Goal: Task Accomplishment & Management: Complete application form

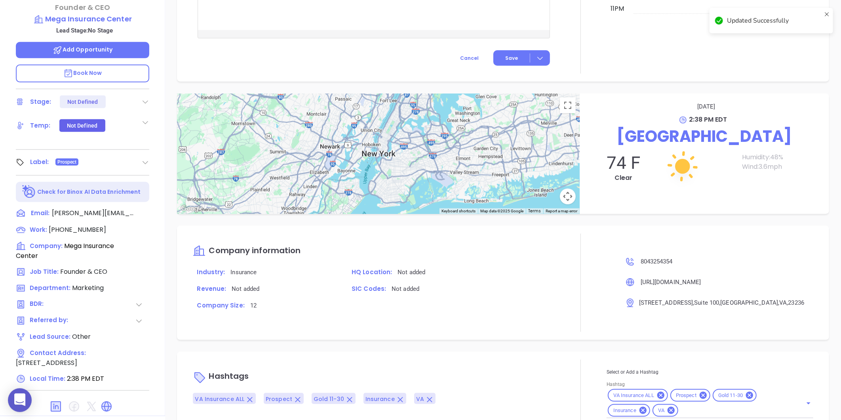
scroll to position [243, 0]
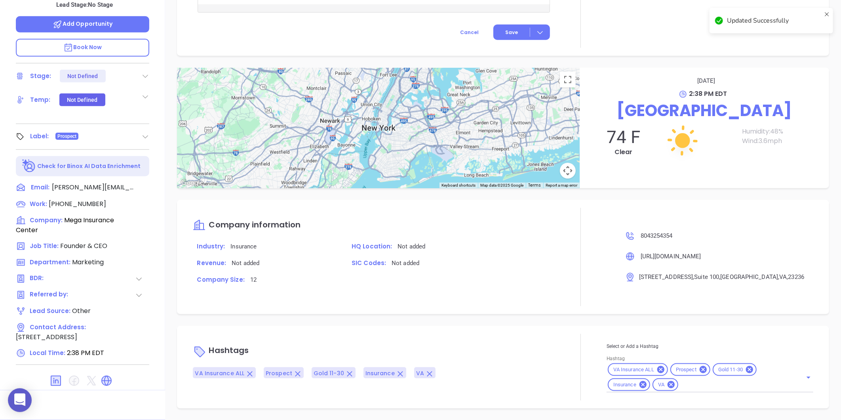
click at [687, 386] on input "Hashtag" at bounding box center [735, 385] width 112 height 10
paste input "MAIA Event 0925"
type input "MAIA Event 0925"
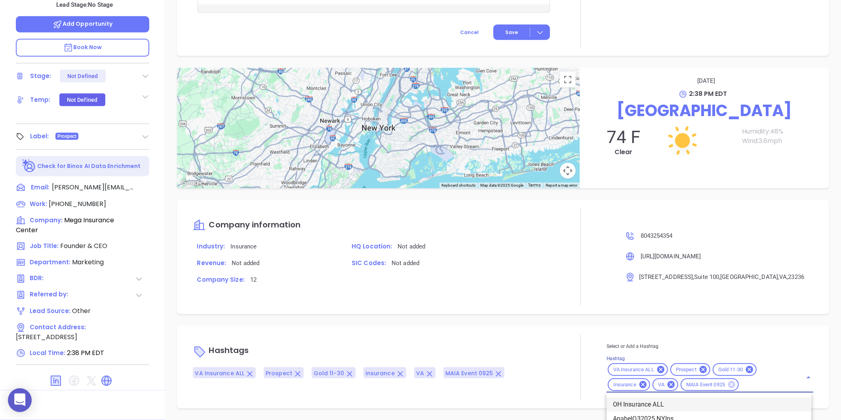
click at [729, 385] on icon at bounding box center [731, 384] width 7 height 7
click at [689, 383] on input "Hashtag" at bounding box center [735, 385] width 112 height 10
type input "mai"
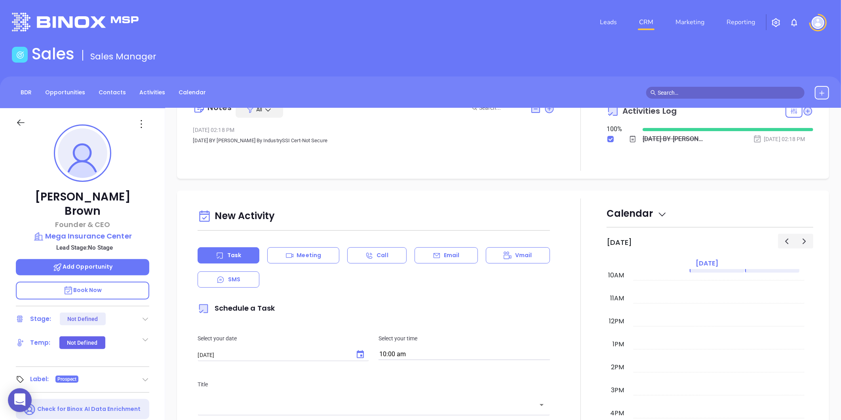
scroll to position [0, 0]
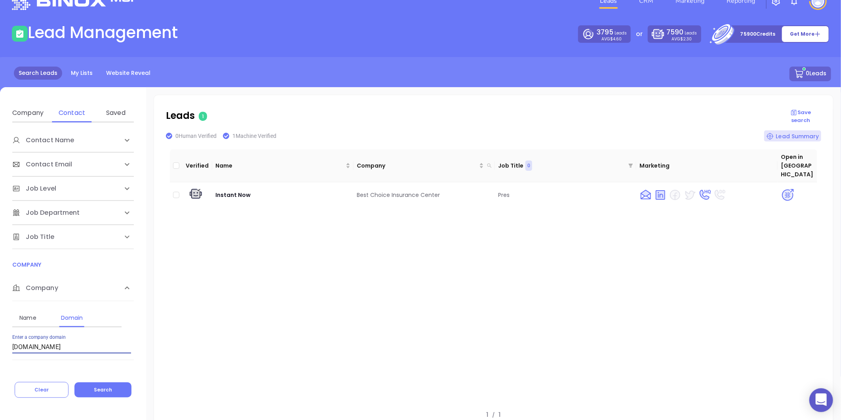
scroll to position [17, 0]
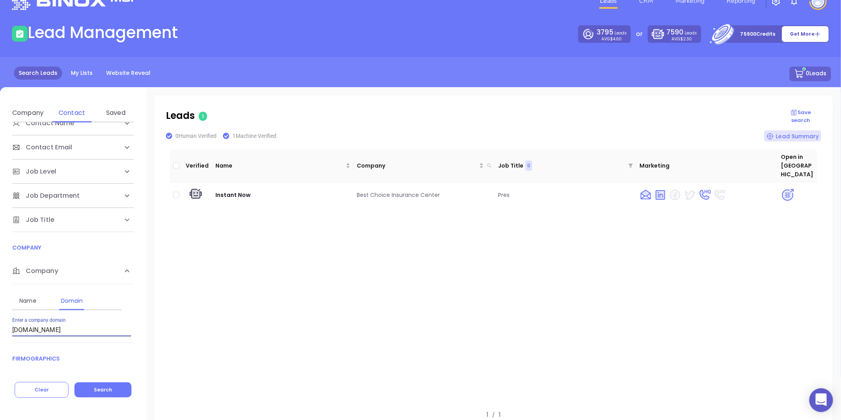
drag, startPoint x: -29, startPoint y: 330, endPoint x: -70, endPoint y: 332, distance: 40.8
click at [0, 332] on html "0 Leads CRM Marketing Reporting Financial Leads Leads Lead Management 3795 Lead…" at bounding box center [420, 189] width 841 height 420
paste input "[DOMAIN_NAME]"
click at [116, 384] on button "Search" at bounding box center [102, 389] width 57 height 15
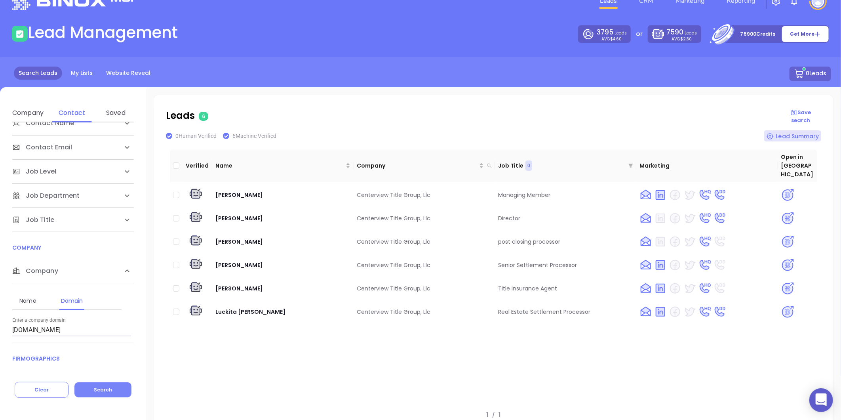
drag, startPoint x: 106, startPoint y: 390, endPoint x: 123, endPoint y: 374, distance: 23.0
click at [106, 389] on span "Search" at bounding box center [103, 389] width 18 height 7
click at [0, 337] on html "0 Leads CRM Marketing Reporting Financial Leads Leads Lead Management 3795 Lead…" at bounding box center [420, 189] width 841 height 420
paste input "cisolutionsdc"
type input "cisolutionsdc.com"
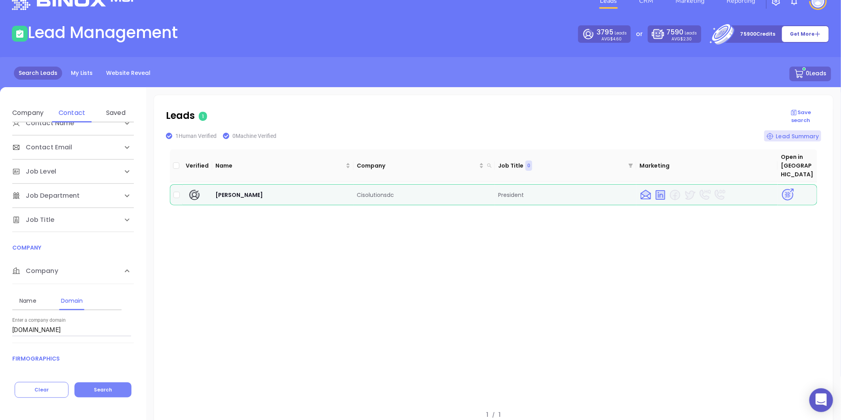
click at [105, 391] on button "Search" at bounding box center [102, 389] width 57 height 15
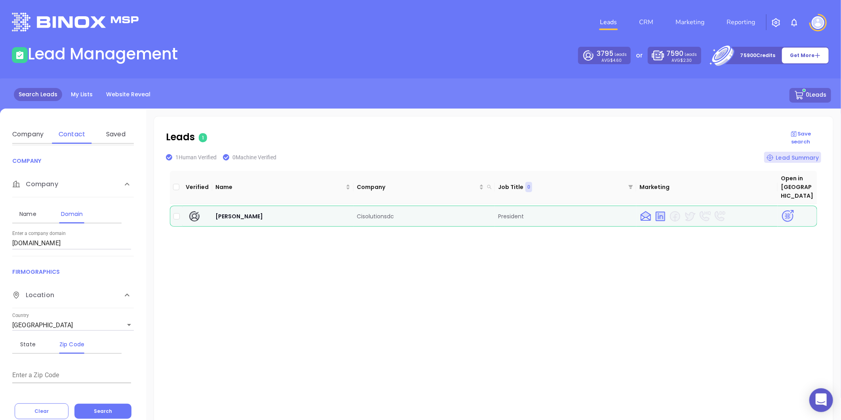
scroll to position [176, 0]
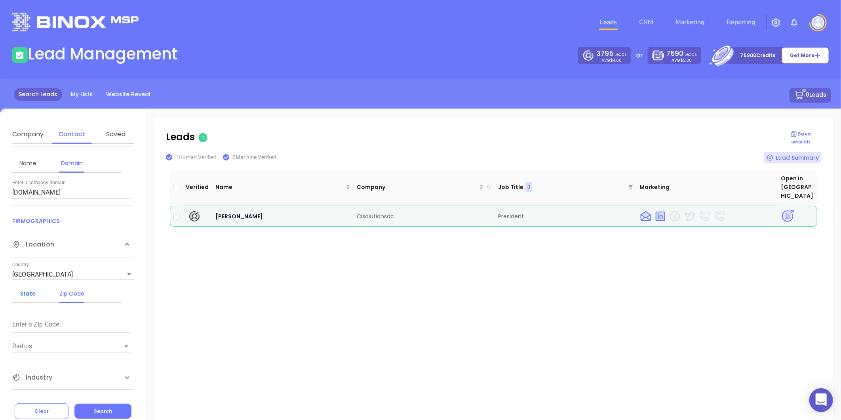
click at [27, 295] on div "State" at bounding box center [27, 294] width 31 height 10
click at [46, 321] on input "Select State" at bounding box center [60, 323] width 97 height 11
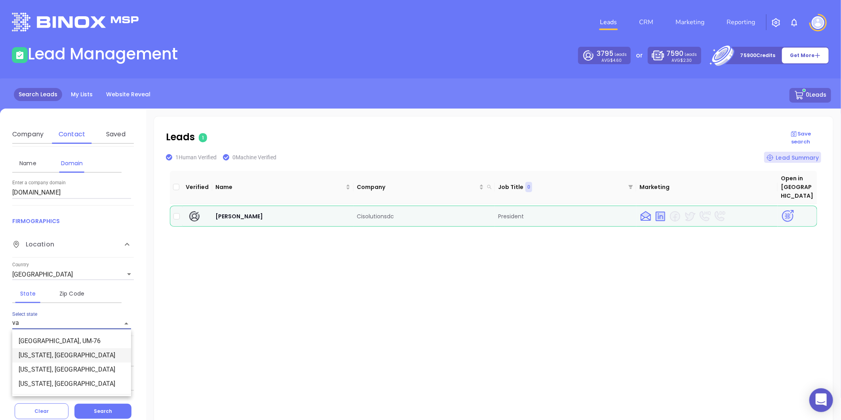
type input "va"
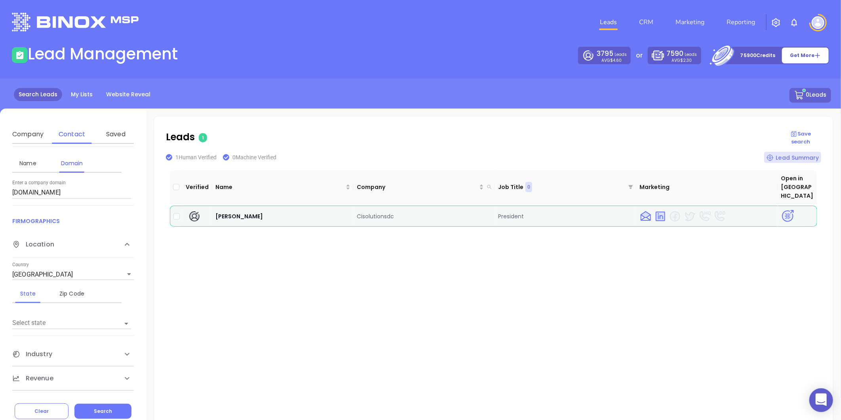
click at [302, 292] on div "Verified Name Company Job Title 0 Marketing Open in Binox Brett Small Cisolutio…" at bounding box center [493, 295] width 647 height 253
drag, startPoint x: 70, startPoint y: 191, endPoint x: -99, endPoint y: 218, distance: 171.2
click at [0, 218] on html "0 Leads CRM Marketing Reporting Financial Leads Leads Lead Management 3795 Lead…" at bounding box center [420, 210] width 841 height 420
paste input "lesliecorriganinsurance"
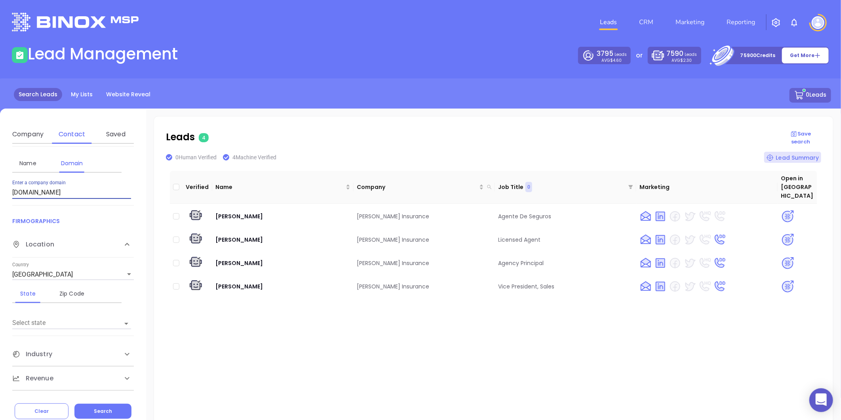
drag, startPoint x: 105, startPoint y: 192, endPoint x: 139, endPoint y: 192, distance: 34.1
click at [0, 245] on html "0 Leads CRM Marketing Reporting Financial Leads Leads Lead Management 3795 Lead…" at bounding box center [420, 210] width 841 height 420
paste input "corrigan-agency"
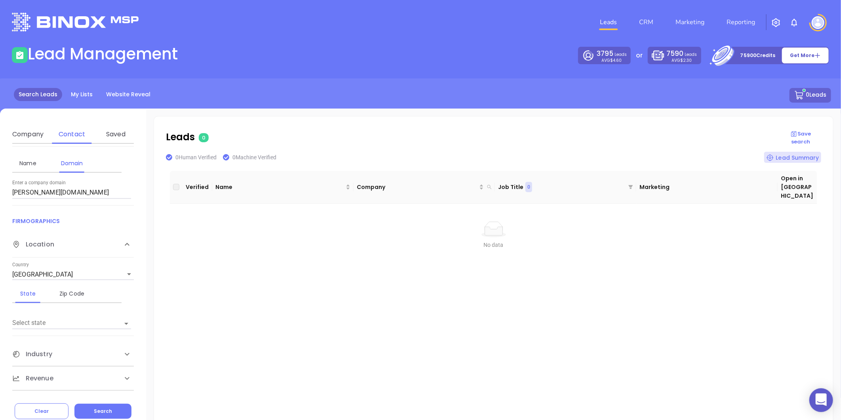
drag, startPoint x: 79, startPoint y: 192, endPoint x: -223, endPoint y: 223, distance: 303.7
click at [0, 223] on html "0 Leads CRM Marketing Reporting Financial Leads Leads Lead Management 3795 Lead…" at bounding box center [420, 210] width 841 height 420
paste input "lesliecorriganinsurance"
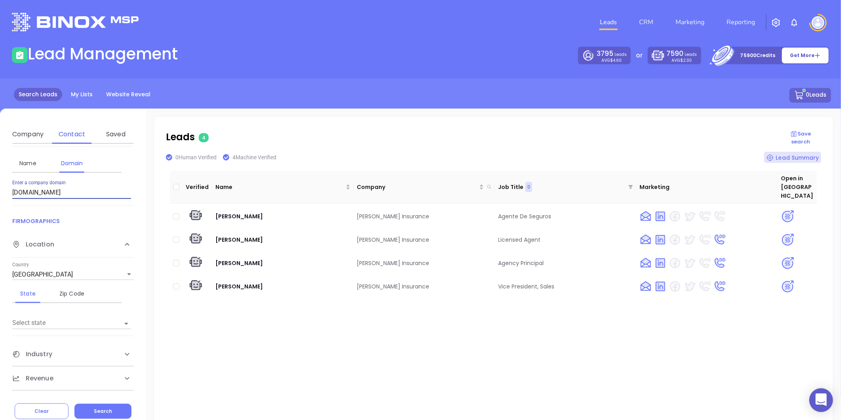
drag, startPoint x: 96, startPoint y: 194, endPoint x: -217, endPoint y: 224, distance: 314.6
click at [0, 224] on html "0 Leads CRM Marketing Reporting Financial Leads Leads Lead Management 3795 Lead…" at bounding box center [420, 210] width 841 height 420
paste input "craddock"
click at [25, 189] on input "craddockinsurance.com" at bounding box center [71, 192] width 119 height 13
drag, startPoint x: 65, startPoint y: 195, endPoint x: -295, endPoint y: 251, distance: 364.3
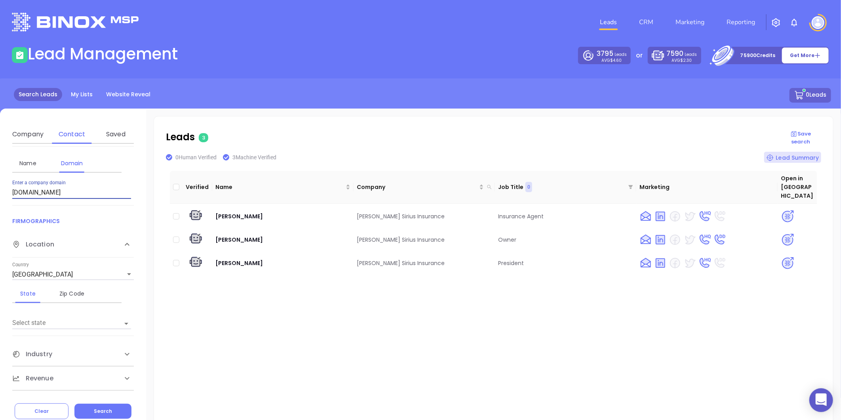
click at [0, 251] on html "0 Leads CRM Marketing Reporting Financial Leads Leads Lead Management 3795 Lead…" at bounding box center [420, 210] width 841 height 420
paste input "drcagency"
type input "drcagency.com"
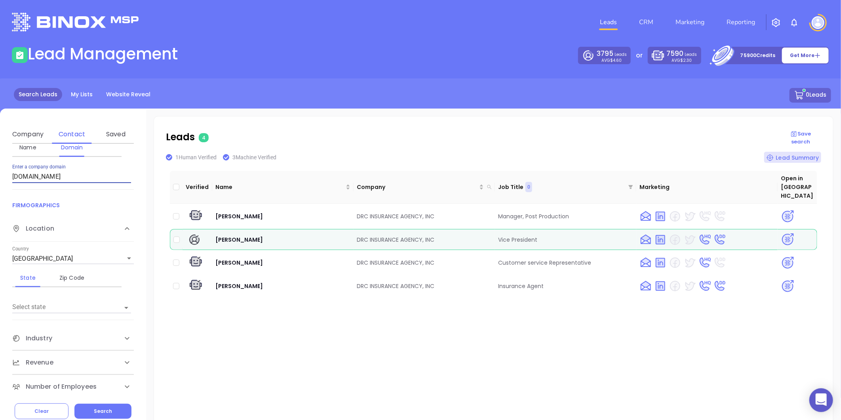
scroll to position [197, 0]
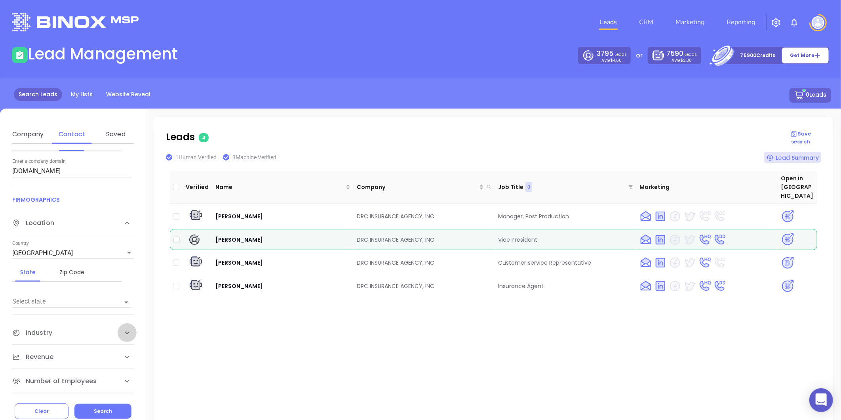
click at [125, 331] on icon at bounding box center [127, 333] width 10 height 10
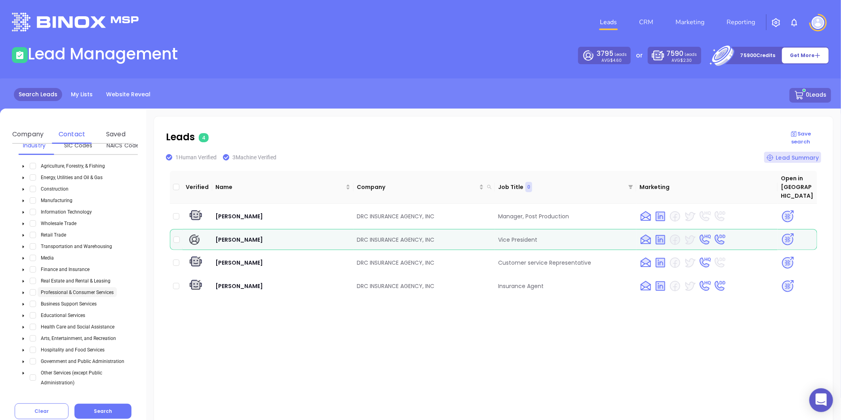
scroll to position [461, 0]
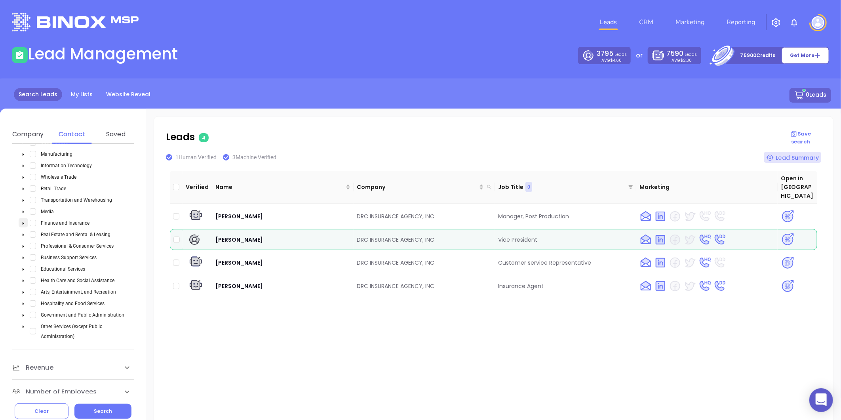
click at [22, 222] on span at bounding box center [24, 223] width 10 height 10
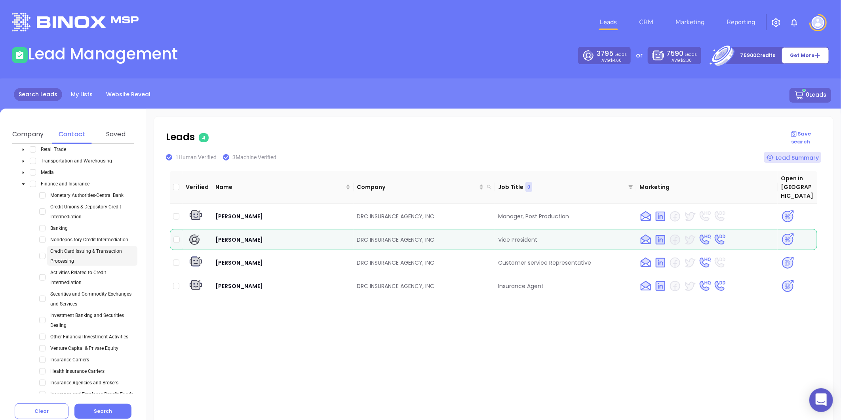
scroll to position [549, 0]
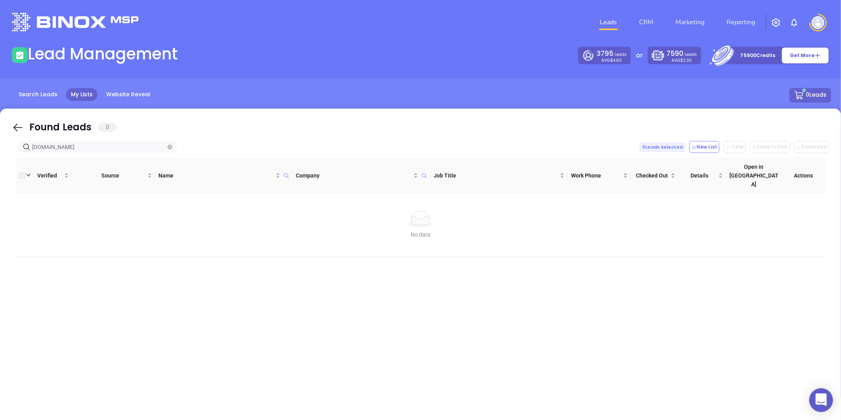
drag, startPoint x: 76, startPoint y: 145, endPoint x: -117, endPoint y: 165, distance: 193.9
click at [0, 165] on html "0 Leads CRM Marketing Reporting Financial Leads Leads Lead Management 3795 Lead…" at bounding box center [420, 210] width 841 height 420
paste input "[DOMAIN_NAME]"
drag, startPoint x: 65, startPoint y: 150, endPoint x: 55, endPoint y: 148, distance: 10.0
click at [66, 149] on input "CVTitle.com" at bounding box center [99, 147] width 134 height 9
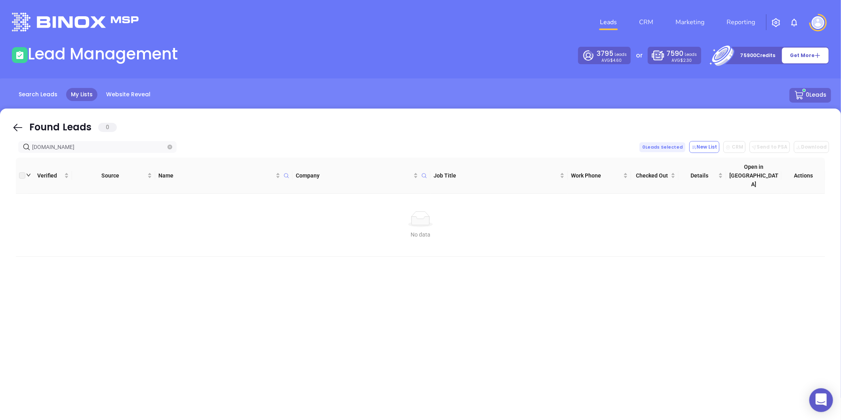
drag, startPoint x: 55, startPoint y: 148, endPoint x: -19, endPoint y: 149, distance: 74.0
click at [0, 149] on html "0 Leads CRM Marketing Reporting Financial Leads Leads Lead Management 3795 Lead…" at bounding box center [420, 210] width 841 height 420
paste input "cisolutionsdc"
type input "[DOMAIN_NAME]"
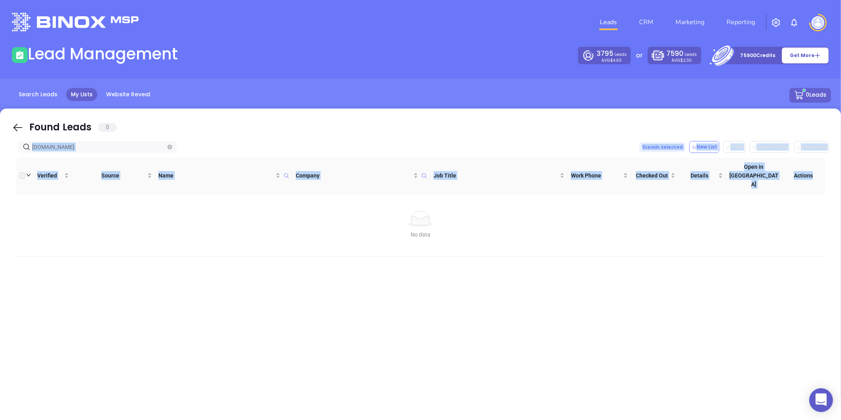
drag, startPoint x: 90, startPoint y: 152, endPoint x: -173, endPoint y: 181, distance: 264.9
click at [0, 181] on html "0 Leads CRM Marketing Reporting Financial Leads Leads Lead Management 3795 Lead…" at bounding box center [420, 210] width 841 height 420
click at [169, 147] on icon "close-circle" at bounding box center [169, 147] width 5 height 5
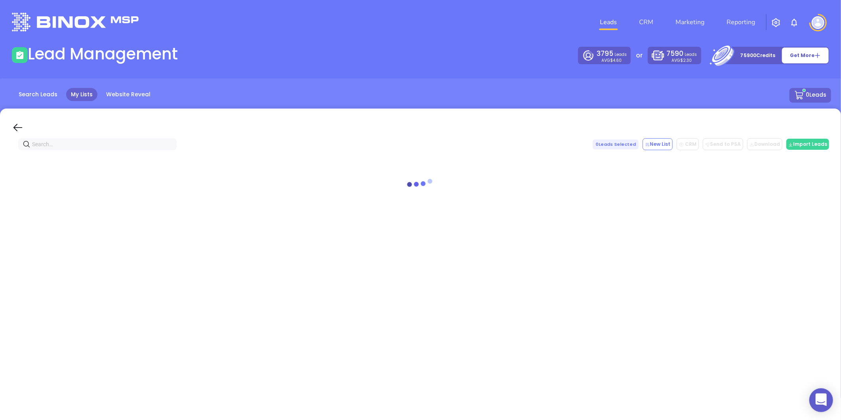
click at [159, 144] on input "text" at bounding box center [99, 144] width 134 height 9
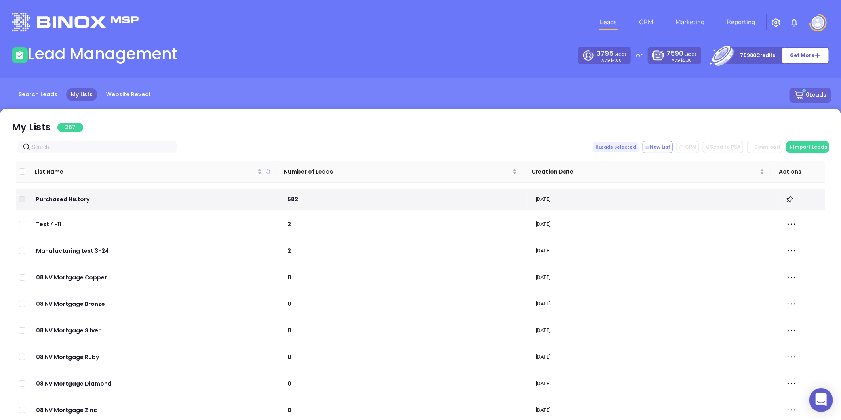
paste input "[DOMAIN_NAME]"
drag, startPoint x: 159, startPoint y: 144, endPoint x: 185, endPoint y: 155, distance: 28.5
click at [184, 152] on div "craddockinsurance.com 0 Leads Selected New List CRM Send to PSA Download Downlo…" at bounding box center [420, 147] width 817 height 12
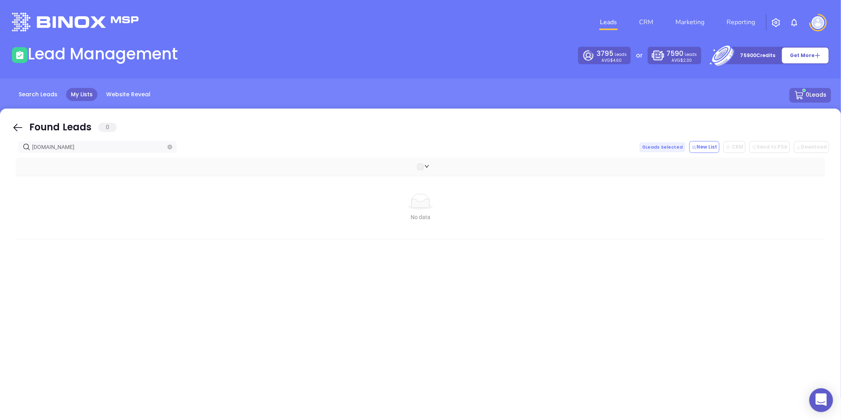
drag, startPoint x: 97, startPoint y: 145, endPoint x: -133, endPoint y: 159, distance: 231.3
click at [0, 159] on html "0 Leads CRM Marketing Reporting Financial Leads Leads Lead Management 3795 Lead…" at bounding box center [420, 210] width 841 height 420
paste input "drcagency"
type input "[DOMAIN_NAME]"
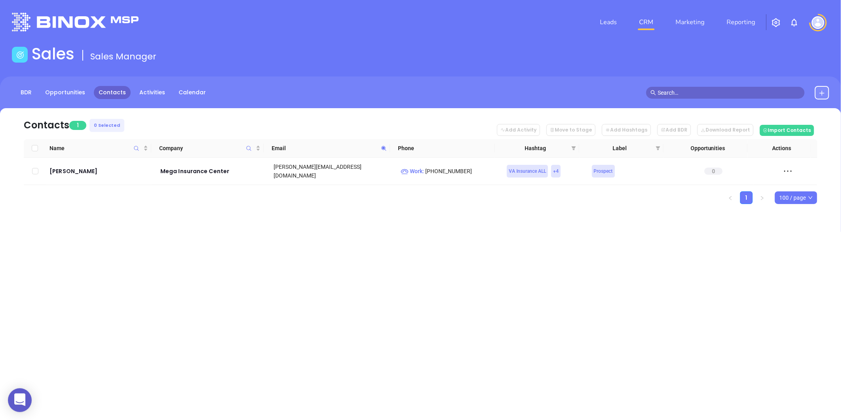
click at [383, 146] on icon at bounding box center [383, 148] width 5 height 5
paste input "CVTitle"
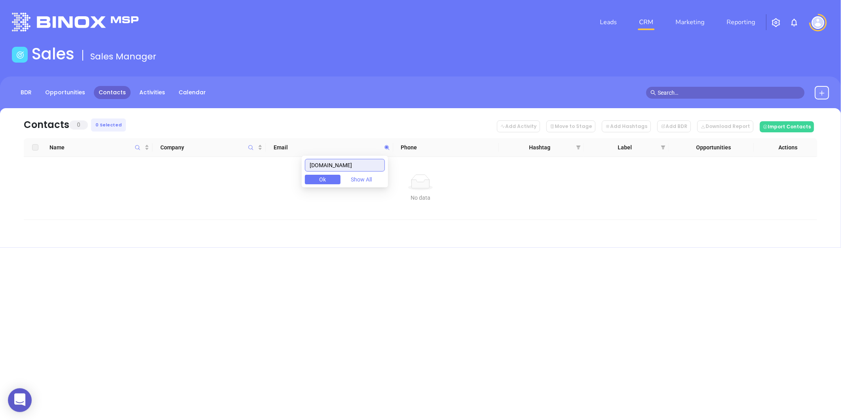
click at [281, 163] on body "0 Leads CRM Marketing Reporting Financial Leads Leads Sales Sales Manager BDR O…" at bounding box center [420, 210] width 841 height 420
paste input "cisolutionsdc"
drag, startPoint x: 362, startPoint y: 168, endPoint x: 221, endPoint y: 192, distance: 143.8
click at [220, 192] on body "0 Leads CRM Marketing Reporting Financial Leads Leads Sales Sales Manager BDR O…" at bounding box center [420, 210] width 841 height 420
paste input "lesliecorriganinsurance"
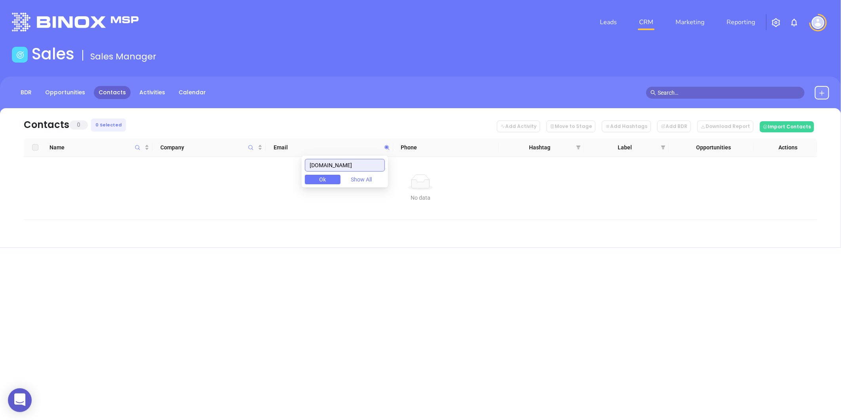
click at [352, 167] on input "lesliecorriganinsurance.com" at bounding box center [345, 165] width 80 height 13
paste input "hugo@corrigan-agency"
drag, startPoint x: 325, startPoint y: 163, endPoint x: 176, endPoint y: 187, distance: 151.1
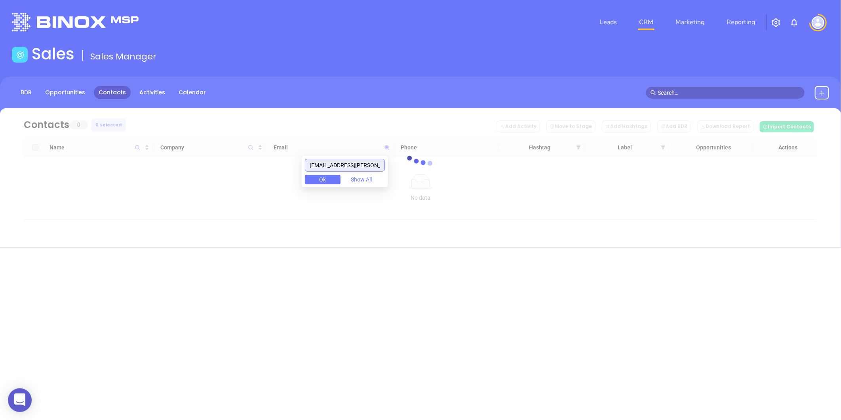
click at [173, 187] on body "0 Leads CRM Marketing Reporting Financial Leads Leads Sales Sales Manager BDR O…" at bounding box center [420, 210] width 841 height 420
drag, startPoint x: 283, startPoint y: 187, endPoint x: 123, endPoint y: 204, distance: 160.8
click at [120, 205] on body "0 Leads CRM Marketing Reporting Financial Leads Leads Sales Sales Manager BDR O…" at bounding box center [420, 210] width 841 height 420
paste input "raddockinsurance"
drag, startPoint x: 383, startPoint y: 163, endPoint x: 291, endPoint y: 169, distance: 92.4
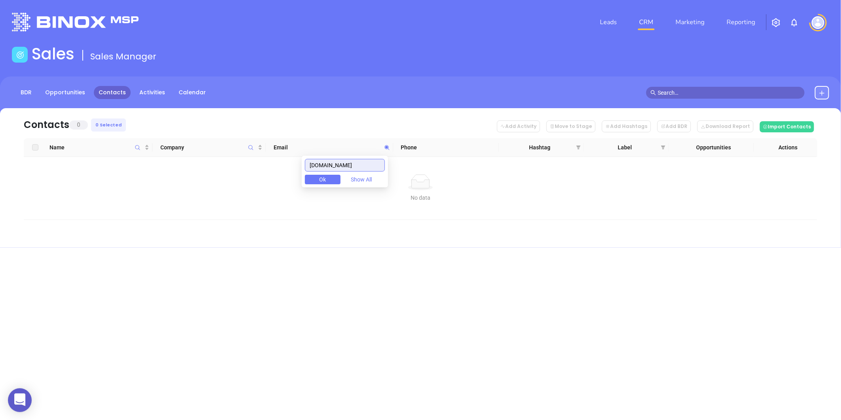
click at [291, 169] on body "0 Leads CRM Marketing Reporting Financial Leads Leads Sales Sales Manager BDR O…" at bounding box center [420, 210] width 841 height 420
paste input "estwoodpediatric"
drag, startPoint x: 375, startPoint y: 165, endPoint x: 169, endPoint y: 187, distance: 207.1
click at [167, 187] on body "0 Leads CRM Marketing Reporting Financial Leads Leads Sales Sales Manager BDR O…" at bounding box center [420, 210] width 841 height 420
paste input "dlinsuranceagency"
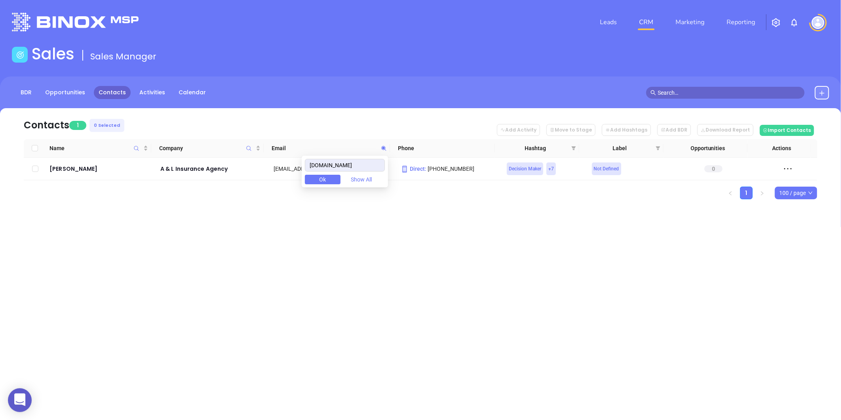
click at [326, 178] on span "Ok" at bounding box center [323, 179] width 7 height 9
click at [381, 148] on icon at bounding box center [384, 148] width 6 height 6
paste input "rc"
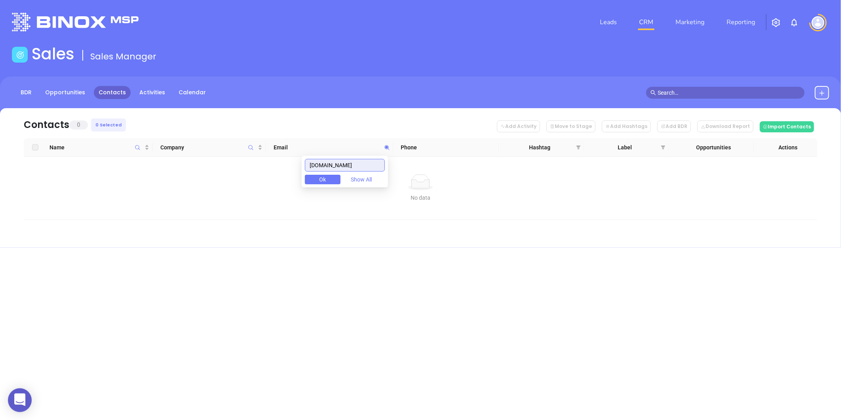
drag, startPoint x: 358, startPoint y: 162, endPoint x: 228, endPoint y: 183, distance: 132.4
click at [228, 183] on body "0 Leads CRM Marketing Reporting Financial Leads Leads Sales Sales Manager BDR O…" at bounding box center [420, 210] width 841 height 420
paste input "creechinsurance"
drag, startPoint x: 374, startPoint y: 164, endPoint x: 149, endPoint y: 183, distance: 225.3
click at [154, 183] on body "0 Leads CRM Marketing Reporting Financial Leads Leads Sales Sales Manager BDR O…" at bounding box center [420, 210] width 841 height 420
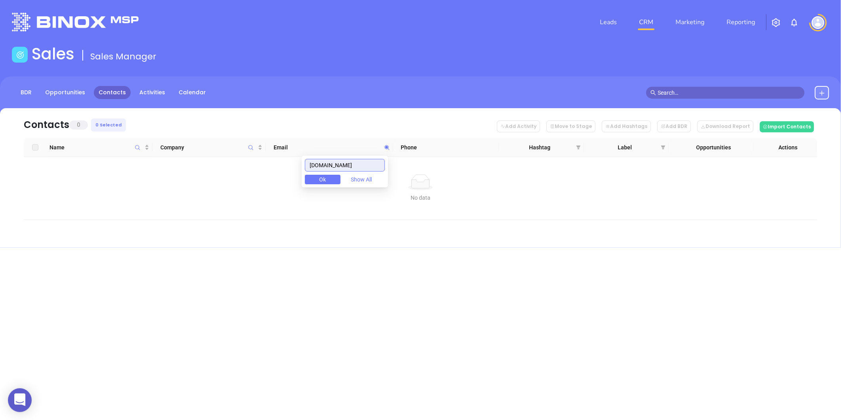
paste input "elephant"
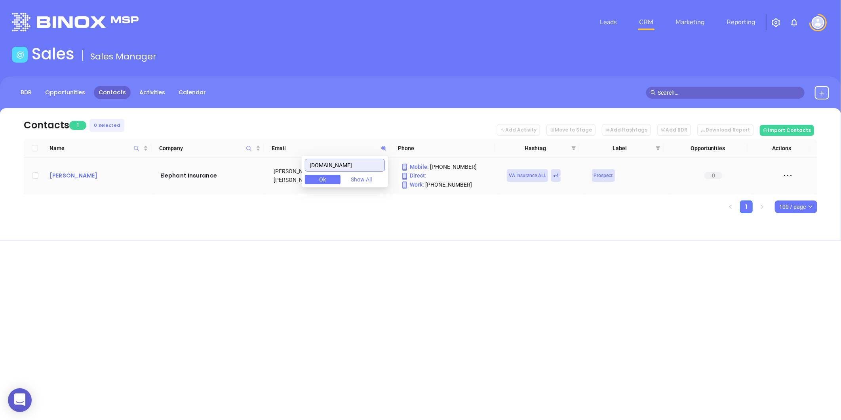
type input "elephant.com"
drag, startPoint x: 185, startPoint y: 180, endPoint x: 213, endPoint y: 185, distance: 28.5
click at [213, 185] on td "Elephant Insurance" at bounding box center [208, 176] width 113 height 36
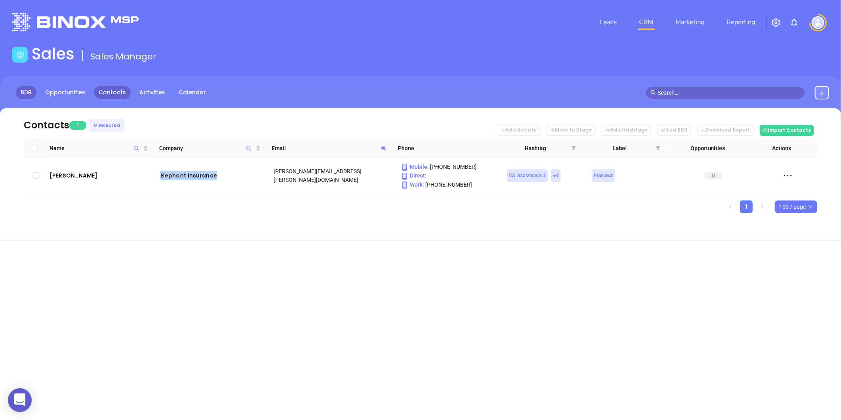
copy div "Elephant Insurance"
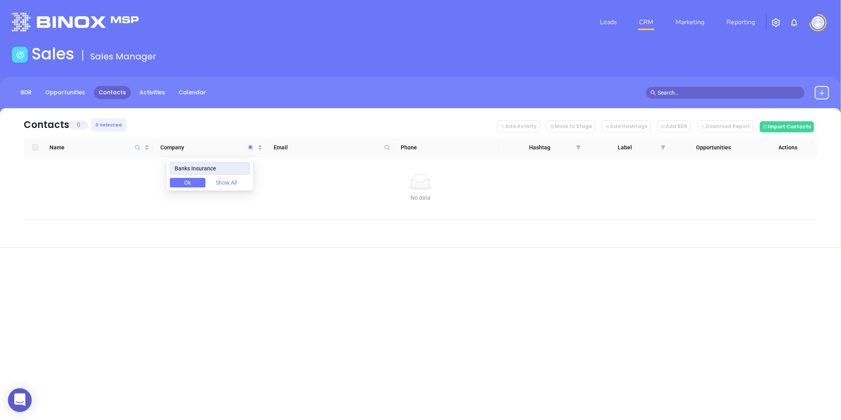
drag, startPoint x: 139, startPoint y: 188, endPoint x: 126, endPoint y: 188, distance: 13.1
click at [112, 191] on body "0 Leads CRM Marketing Reporting Financial Leads Leads Sales Sales Manager BDR O…" at bounding box center [420, 210] width 841 height 420
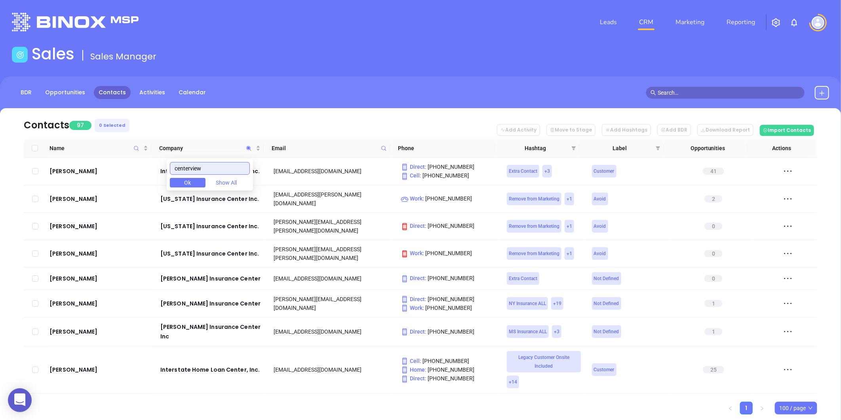
drag, startPoint x: 200, startPoint y: 171, endPoint x: -14, endPoint y: 226, distance: 220.8
click at [0, 226] on html "0 Leads CRM Marketing Reporting Financial Leads Leads Sales Sales Manager BDR O…" at bounding box center [420, 210] width 841 height 420
type input "w"
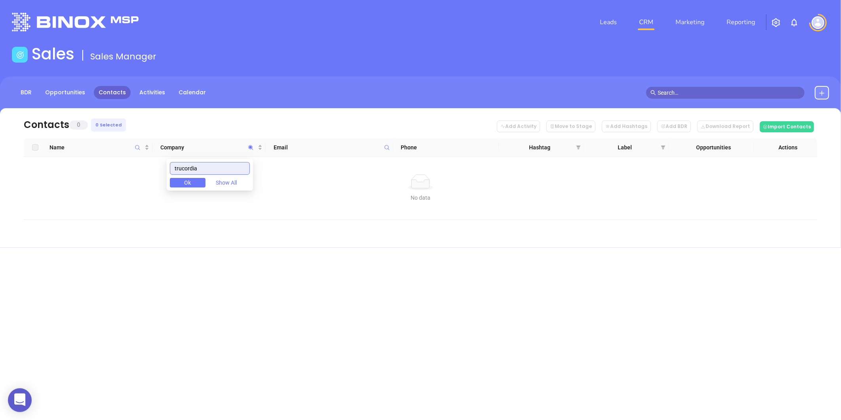
drag, startPoint x: 211, startPoint y: 168, endPoint x: 93, endPoint y: 179, distance: 118.1
click at [93, 179] on body "0 Leads CRM Marketing Reporting Financial Leads Leads Sales Sales Manager BDR O…" at bounding box center [420, 210] width 841 height 420
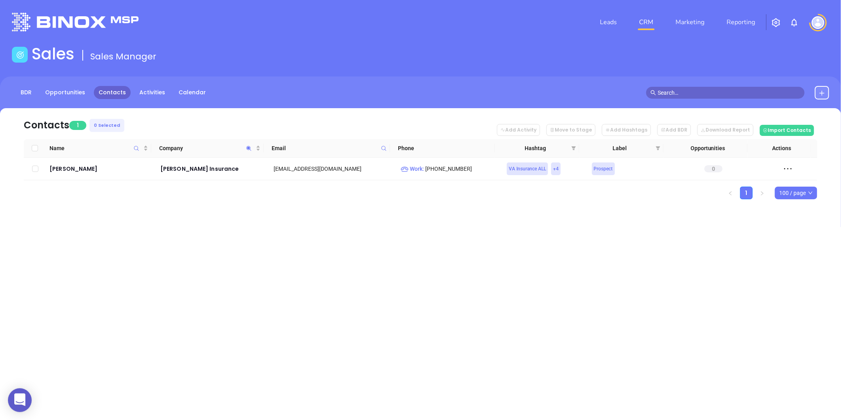
drag, startPoint x: 374, startPoint y: 280, endPoint x: 381, endPoint y: 272, distance: 9.8
click at [375, 279] on div "Leads CRM Marketing Reporting Financial Leads Leads Sales Sales Manager BDR Opp…" at bounding box center [420, 210] width 841 height 420
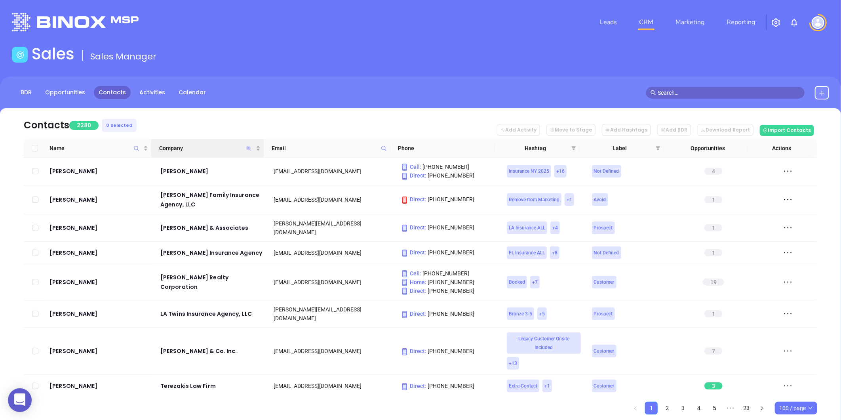
click at [247, 147] on icon "Company" at bounding box center [248, 148] width 5 height 5
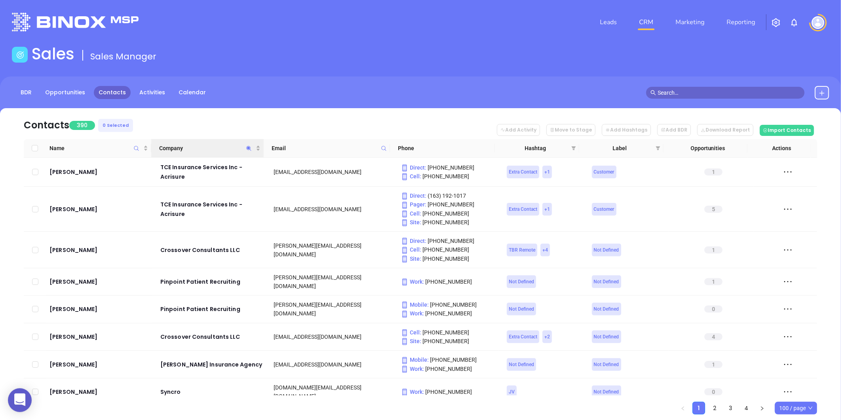
click at [247, 149] on icon "Company" at bounding box center [249, 148] width 6 height 6
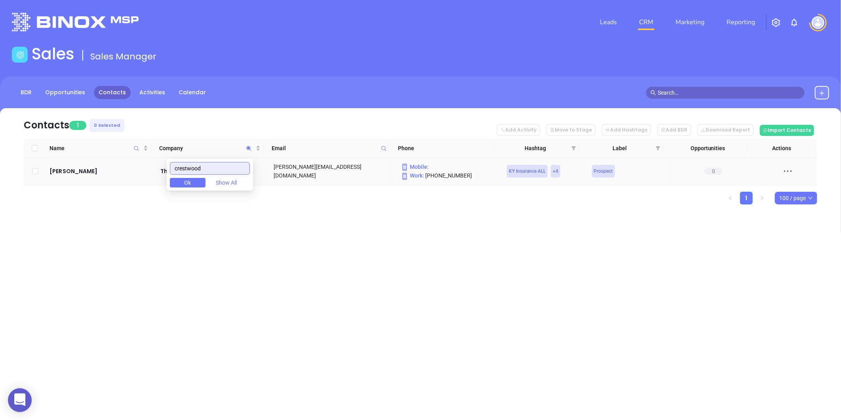
drag, startPoint x: 209, startPoint y: 171, endPoint x: 69, endPoint y: 193, distance: 141.2
click at [76, 192] on body "0 Leads CRM Marketing Reporting Financial Leads Leads Sales Sales Manager BDR O…" at bounding box center [420, 210] width 841 height 420
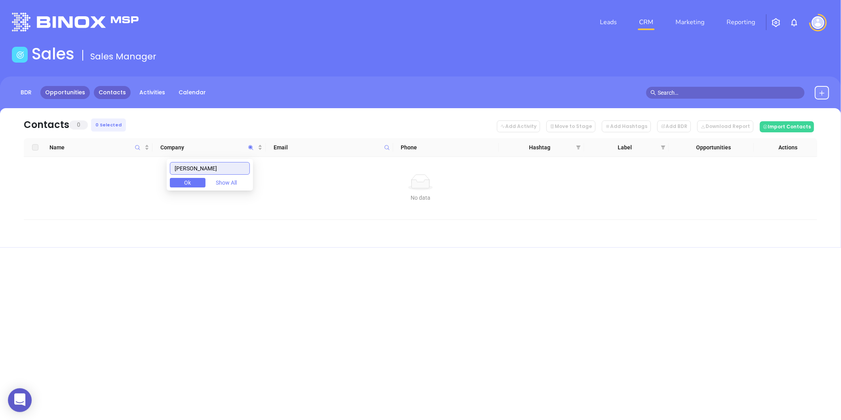
type input "deskins"
drag, startPoint x: 205, startPoint y: 164, endPoint x: -5, endPoint y: 184, distance: 211.1
click at [0, 184] on html "0 Leads CRM Marketing Reporting Financial Leads Leads Sales Sales Manager BDR O…" at bounding box center [420, 210] width 841 height 420
type input "DRC"
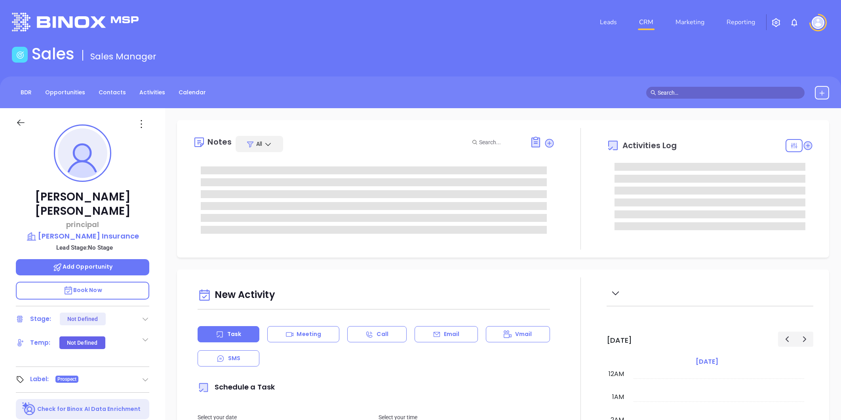
type input "10:00 am"
type input "[DATE]"
type input "[PERSON_NAME]"
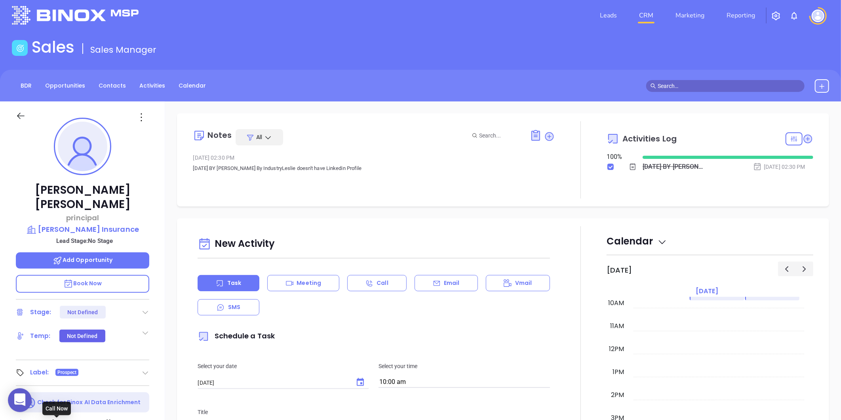
scroll to position [0, 0]
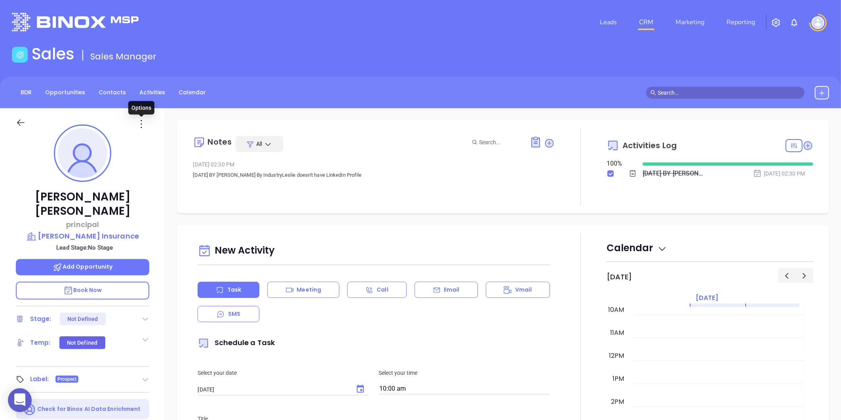
click at [141, 123] on icon at bounding box center [141, 124] width 13 height 13
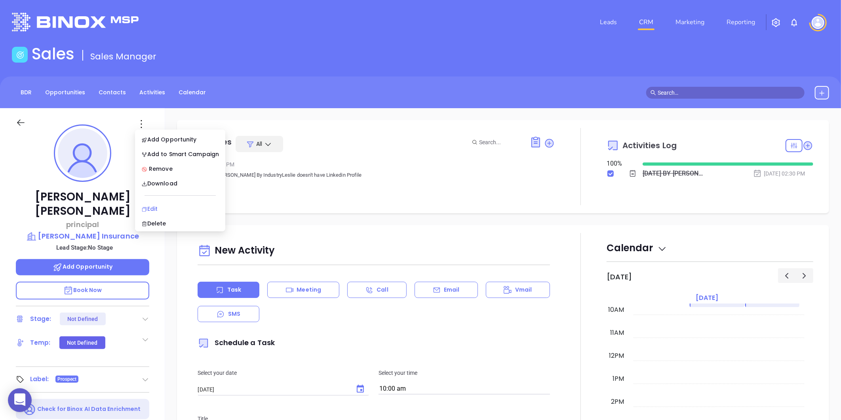
click at [156, 208] on div "Edit" at bounding box center [180, 208] width 78 height 9
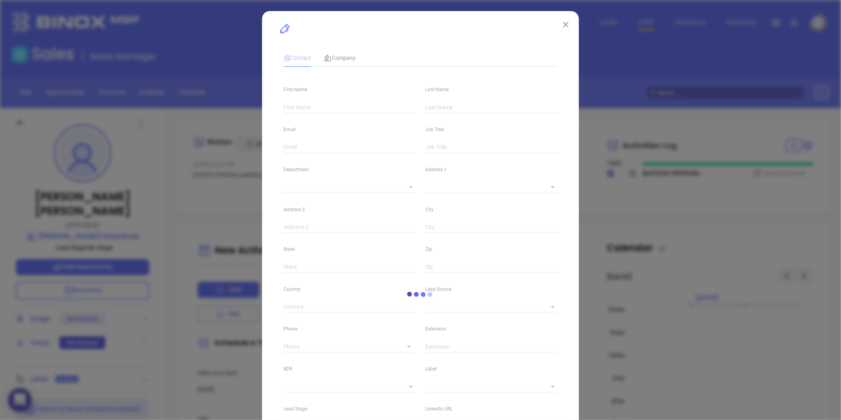
type input "[PERSON_NAME]"
type input "[EMAIL_ADDRESS][DOMAIN_NAME]"
type input "principal"
type input "1"
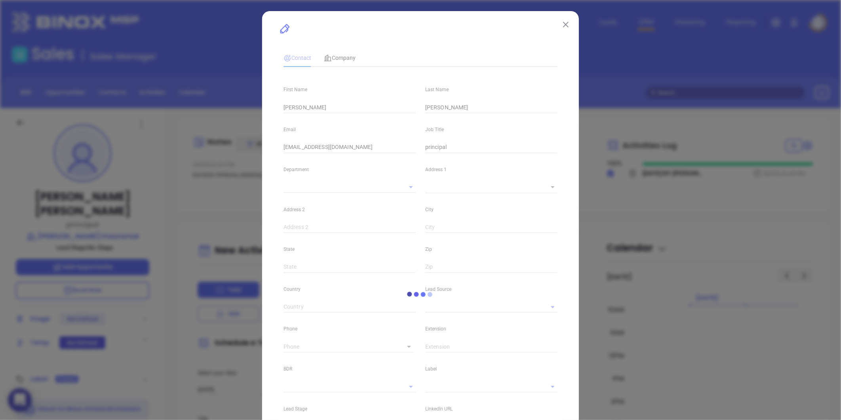
type input "Marketing"
type input "Other"
type input "undefined undefined"
type input "[PHONE_NUMBER]"
type input "1"
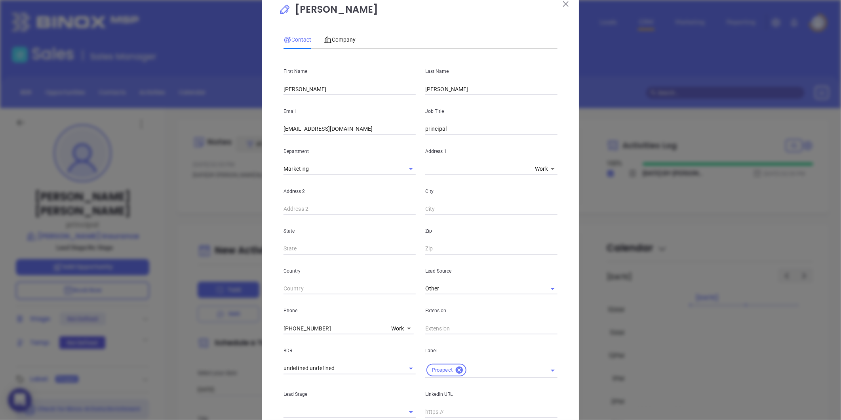
scroll to position [162, 0]
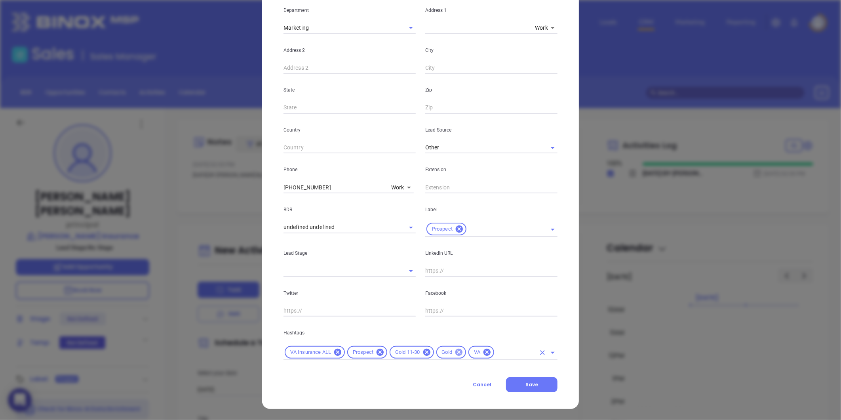
click at [456, 350] on icon at bounding box center [459, 352] width 9 height 9
click at [423, 351] on icon at bounding box center [426, 351] width 7 height 7
click at [449, 354] on input "text" at bounding box center [476, 352] width 119 height 10
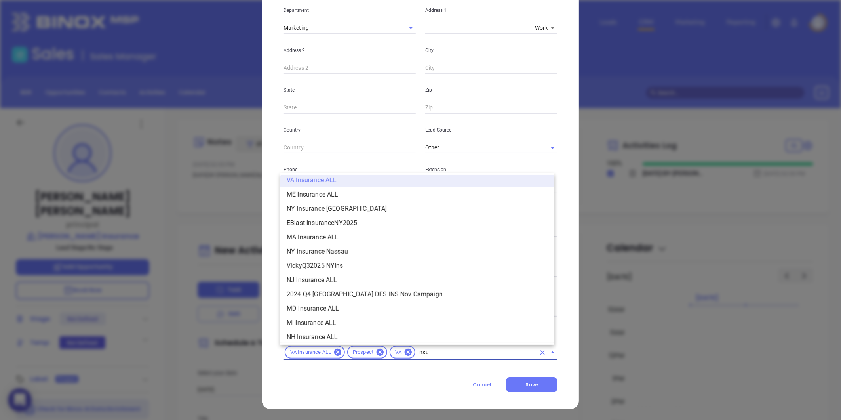
scroll to position [147, 0]
type input "insurance"
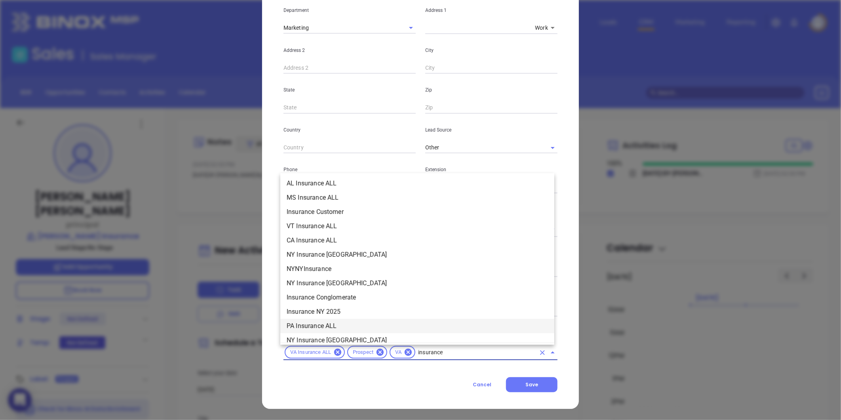
scroll to position [323, 0]
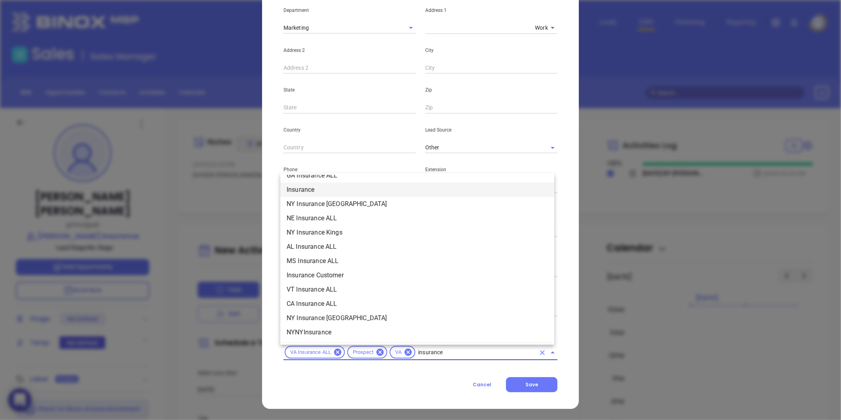
click at [317, 185] on li "Insurance" at bounding box center [417, 190] width 274 height 14
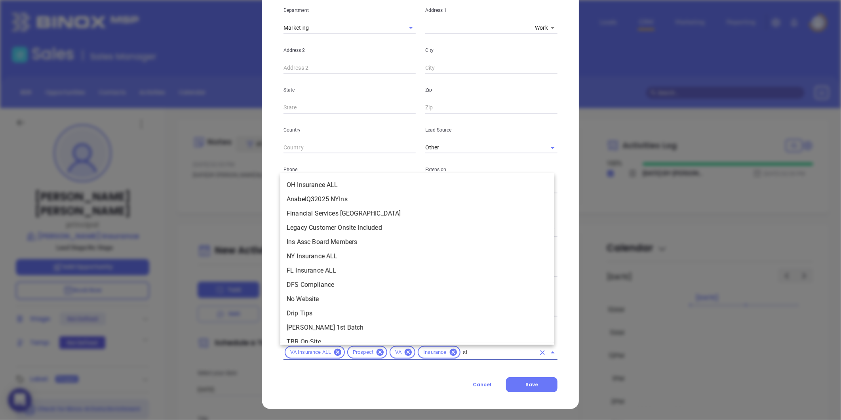
scroll to position [0, 0]
type input "silver"
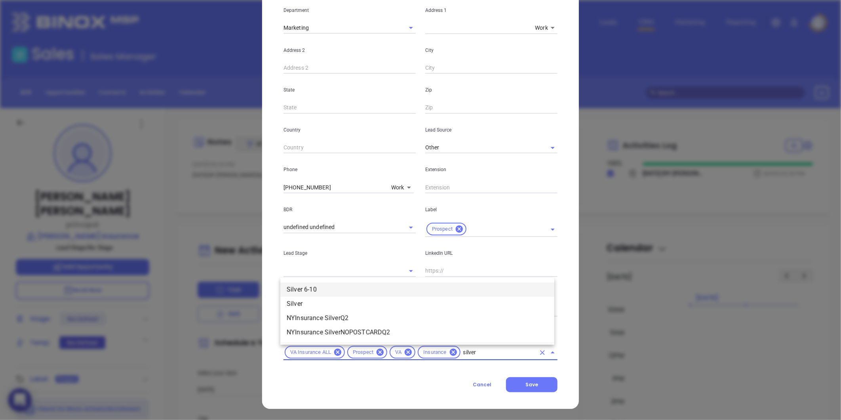
click at [337, 283] on li "Silver 6-10" at bounding box center [417, 289] width 274 height 14
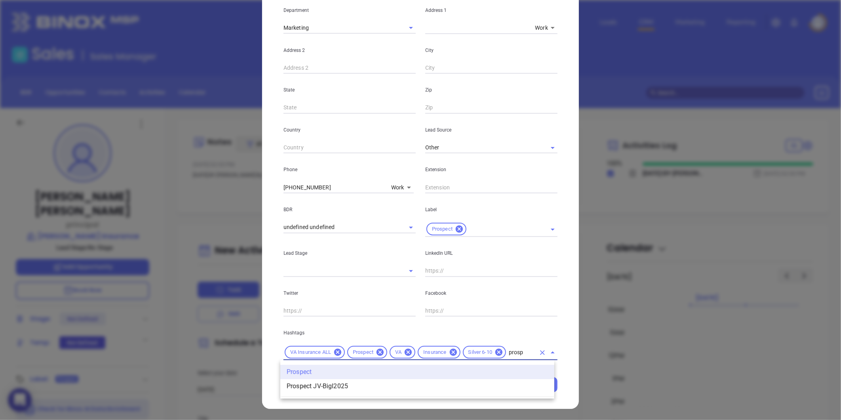
type input "prosp"
drag, startPoint x: 519, startPoint y: 190, endPoint x: 510, endPoint y: 169, distance: 23.1
click at [519, 189] on input "text" at bounding box center [491, 187] width 132 height 12
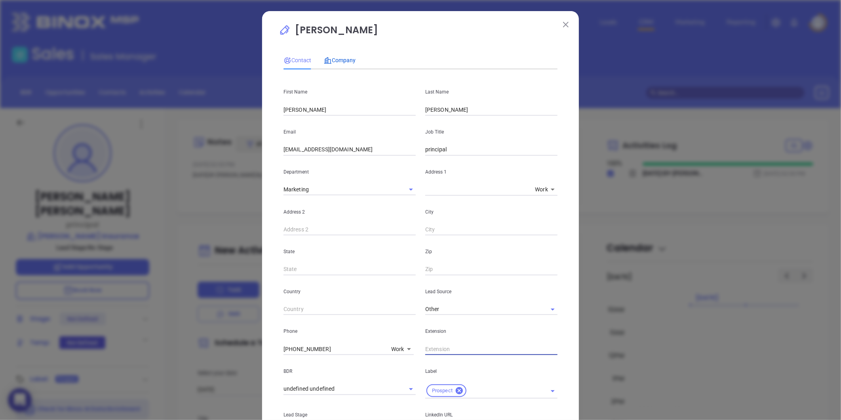
click at [337, 57] on span "Company" at bounding box center [340, 60] width 32 height 6
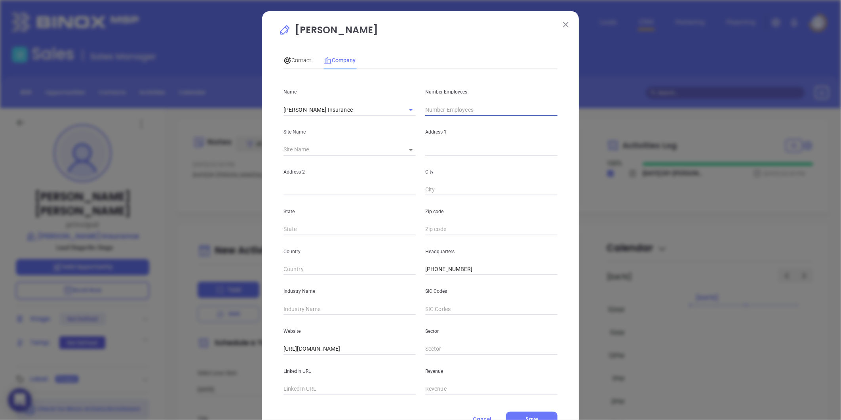
click at [456, 109] on input "text" at bounding box center [491, 110] width 132 height 12
type input "10"
click at [308, 311] on input "text" at bounding box center [349, 309] width 132 height 12
drag, startPoint x: 305, startPoint y: 310, endPoint x: 299, endPoint y: 309, distance: 5.8
click at [303, 310] on input "Ins" at bounding box center [349, 309] width 132 height 12
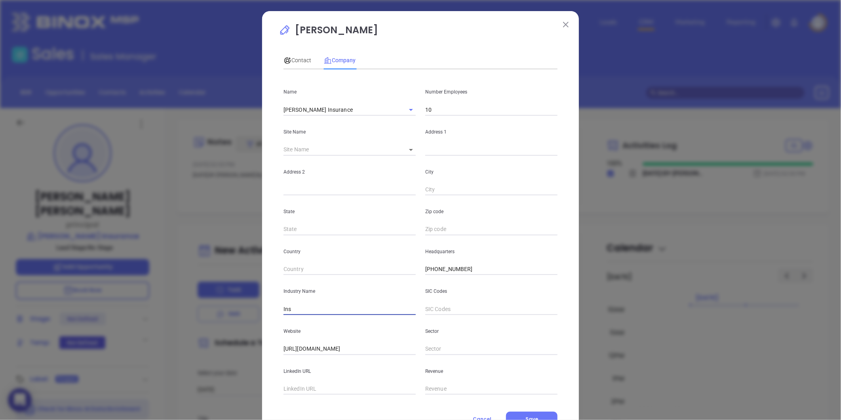
type input "Insurance"
click at [322, 390] on input "text" at bounding box center [349, 389] width 132 height 12
paste input "https://www.linkedin.com/company/corrigan-insurance-manassas-auto-home-business…"
type input "https://www.linkedin.com/company/corrigan-insurance-manassas-auto-home-business…"
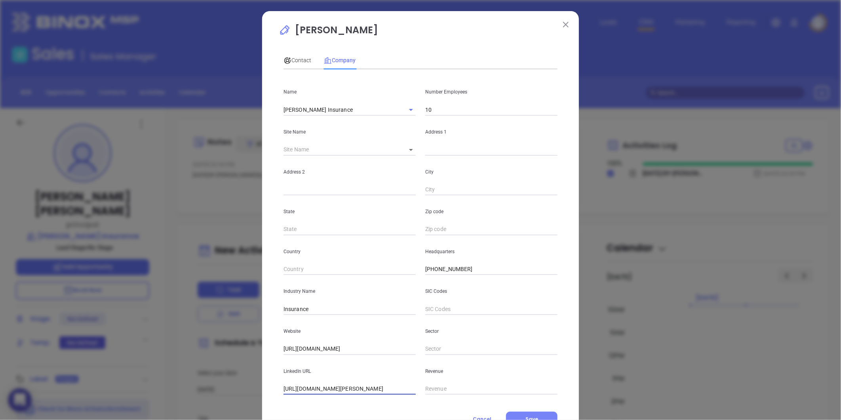
click at [527, 411] on button "Save" at bounding box center [531, 418] width 51 height 15
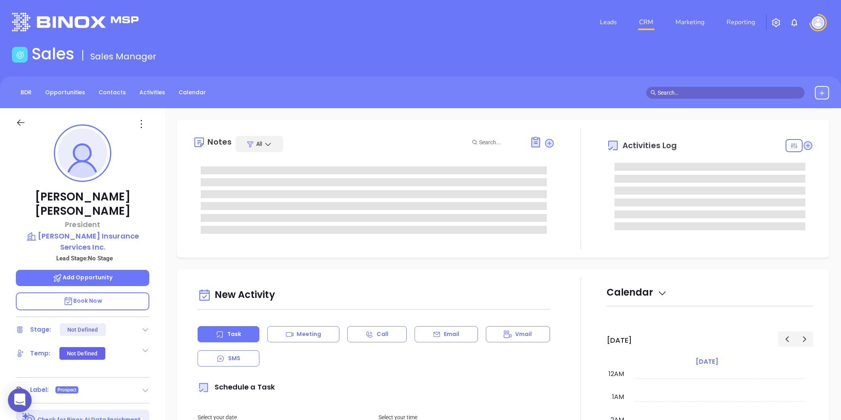
type input "[PERSON_NAME]"
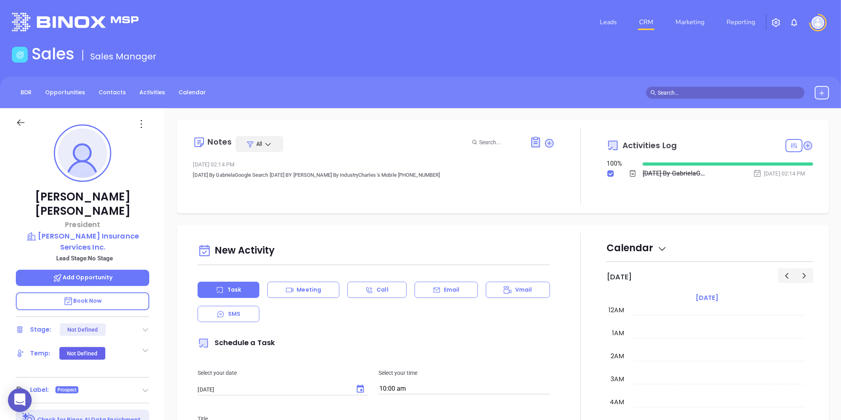
scroll to position [230, 0]
click at [139, 120] on icon at bounding box center [141, 124] width 13 height 13
click at [154, 212] on div "Edit" at bounding box center [180, 208] width 78 height 9
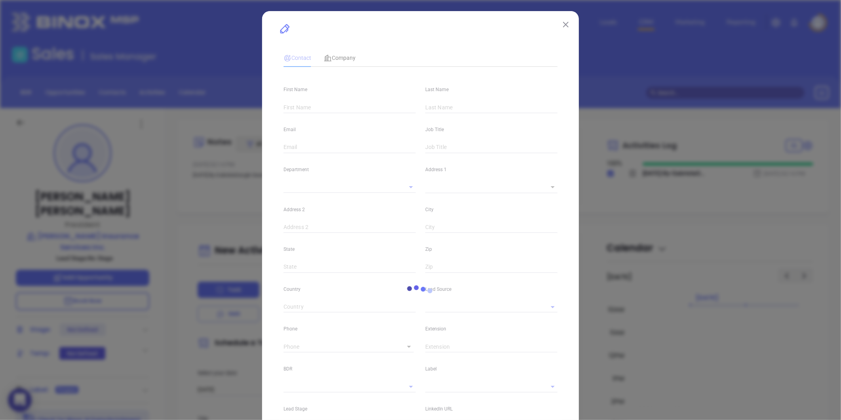
type input "[PERSON_NAME]"
type input "[EMAIL_ADDRESS][DOMAIN_NAME]"
type input "President"
type input "1"
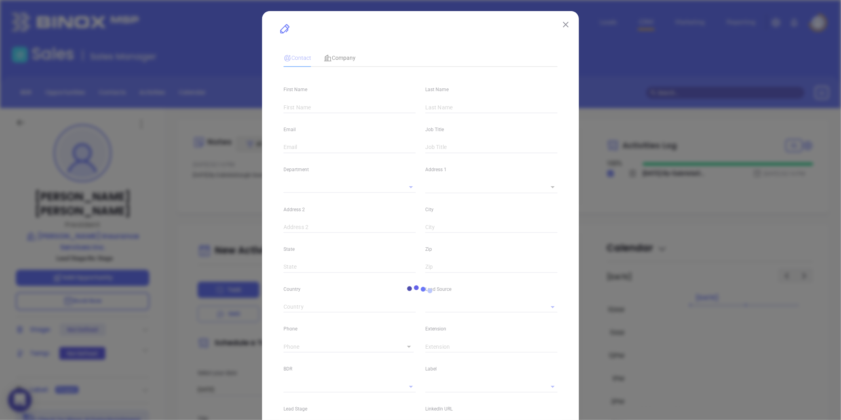
type input "[DOMAIN_NAME][URL]"
type input "Marketing"
type input "Other"
type input "undefined undefined"
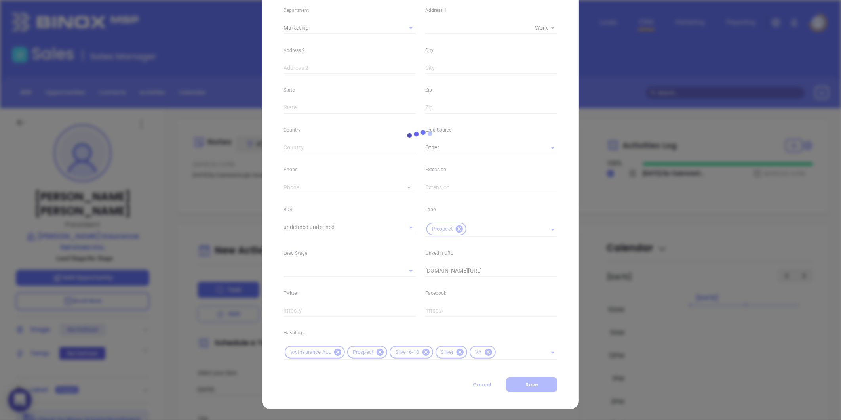
type input "[PHONE_NUMBER]"
type input "1"
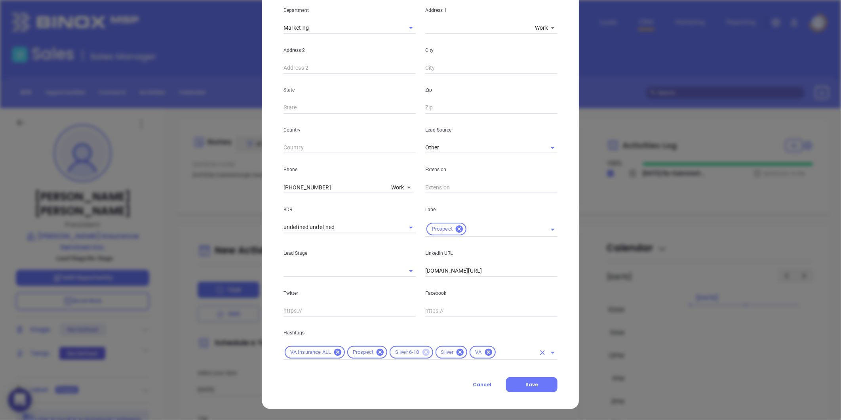
click at [422, 350] on icon at bounding box center [425, 351] width 7 height 7
click at [411, 350] on icon at bounding box center [414, 351] width 7 height 7
click at [411, 351] on div "VA Insurance ALL [GEOGRAPHIC_DATA]" at bounding box center [420, 351] width 274 height 15
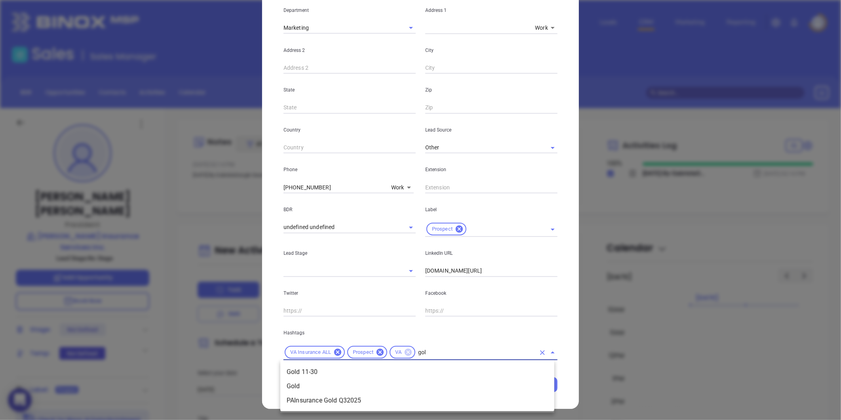
type input "gold"
click at [359, 374] on li "Gold 11-30" at bounding box center [417, 372] width 274 height 14
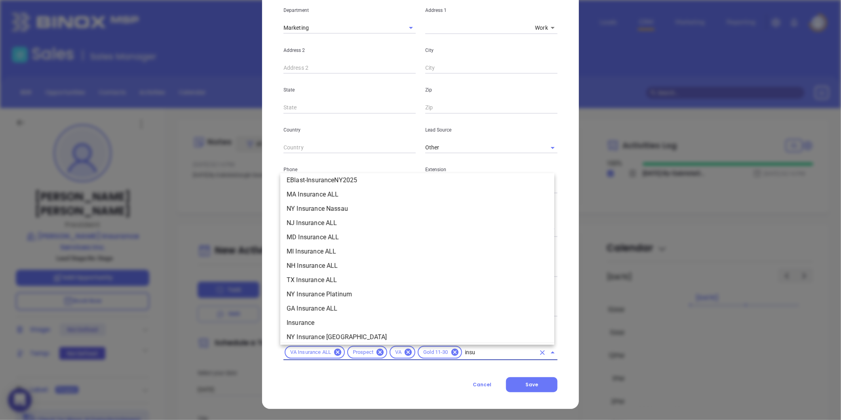
scroll to position [147, 0]
type input "insurance"
click at [323, 277] on li "Insurance" at bounding box center [417, 277] width 274 height 14
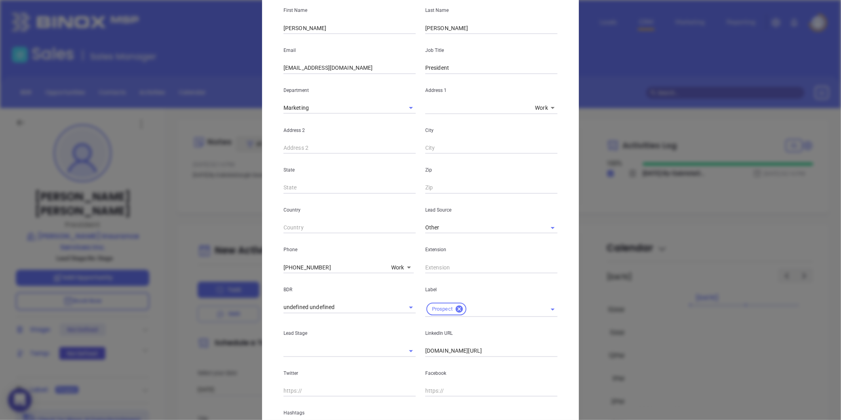
scroll to position [0, 0]
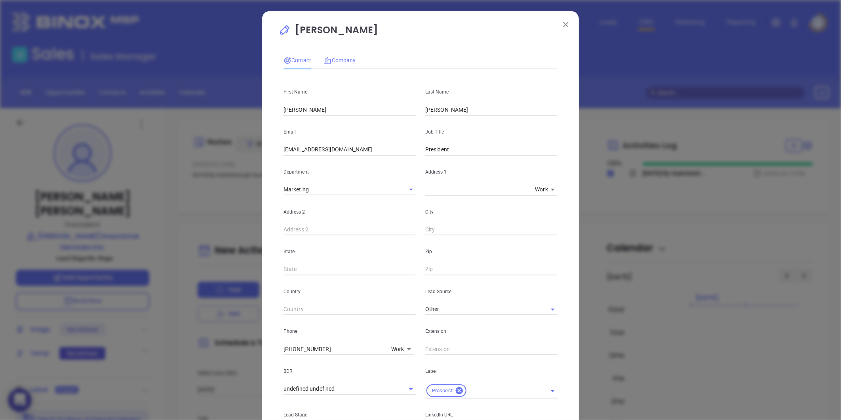
click at [346, 56] on div "Company" at bounding box center [340, 60] width 32 height 18
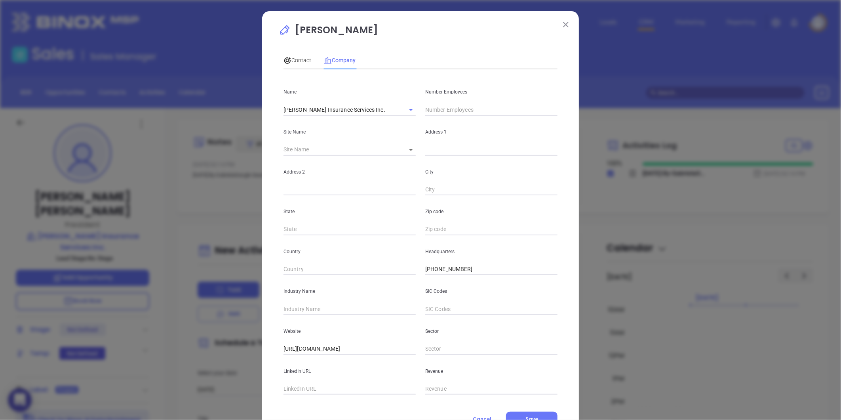
click at [442, 113] on input "text" at bounding box center [491, 110] width 132 height 12
type input "11"
click at [313, 307] on input "text" at bounding box center [349, 309] width 132 height 12
type input "Insurance"
paste input "https://www.linkedin.com/company/craddock-sirius-insurance/"
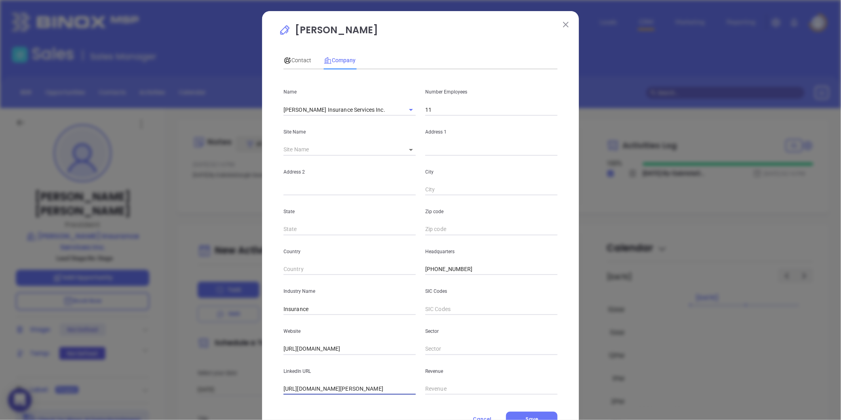
scroll to position [34, 0]
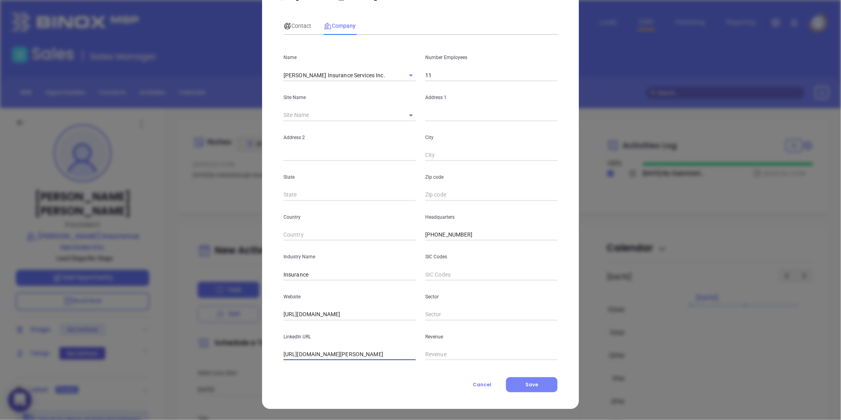
type input "https://www.linkedin.com/company/craddock-sirius-insurance/"
click at [533, 386] on span "Save" at bounding box center [531, 384] width 13 height 7
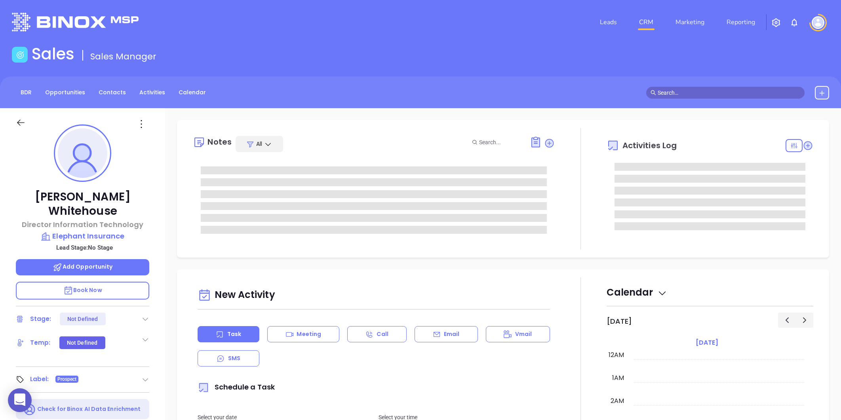
type input "[PERSON_NAME]"
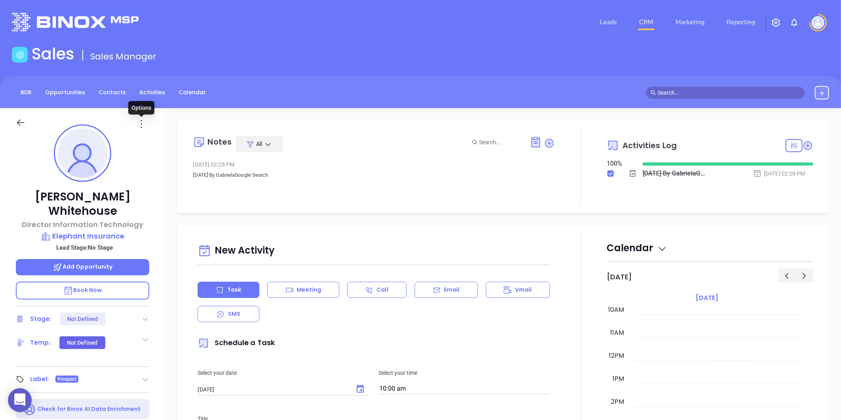
click at [139, 122] on icon at bounding box center [141, 124] width 13 height 13
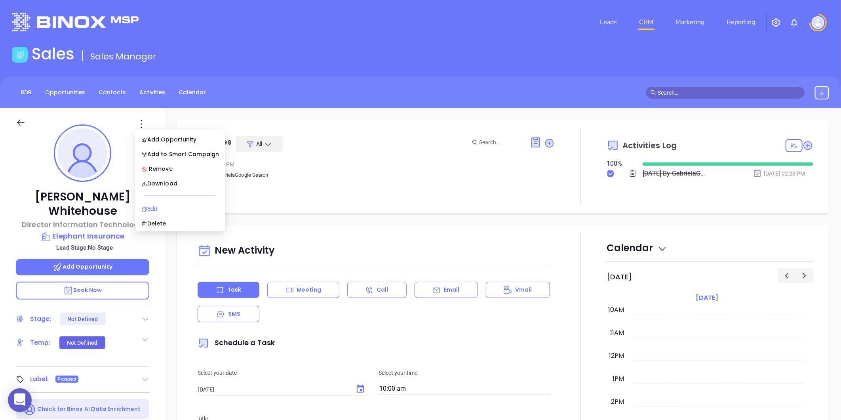
click at [156, 205] on div "Edit" at bounding box center [180, 208] width 78 height 9
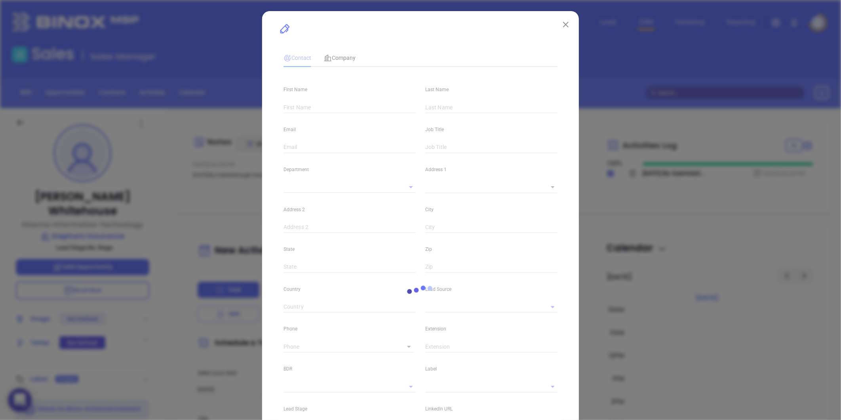
type input "[PERSON_NAME]"
type input "Whitehouse"
type input "[PERSON_NAME][EMAIL_ADDRESS][PERSON_NAME][DOMAIN_NAME]"
type input "Director Information Technology"
type input "1"
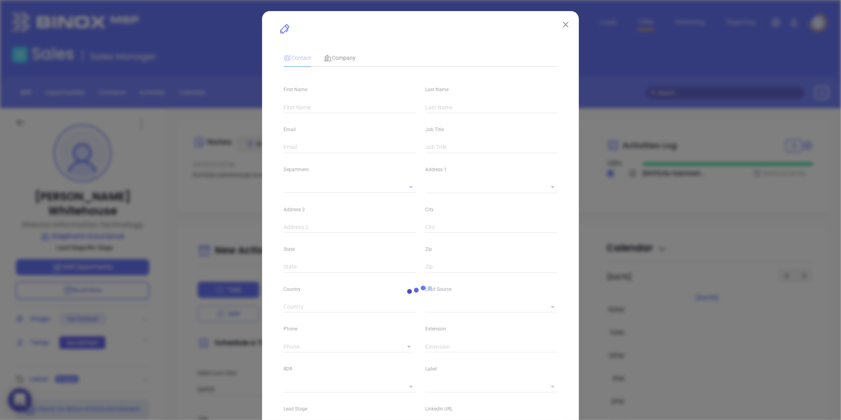
type input "[DOMAIN_NAME][URL][PERSON_NAME]"
type input "Marketing"
type input "Other"
type input "undefined undefined"
type input "[PHONE_NUMBER]"
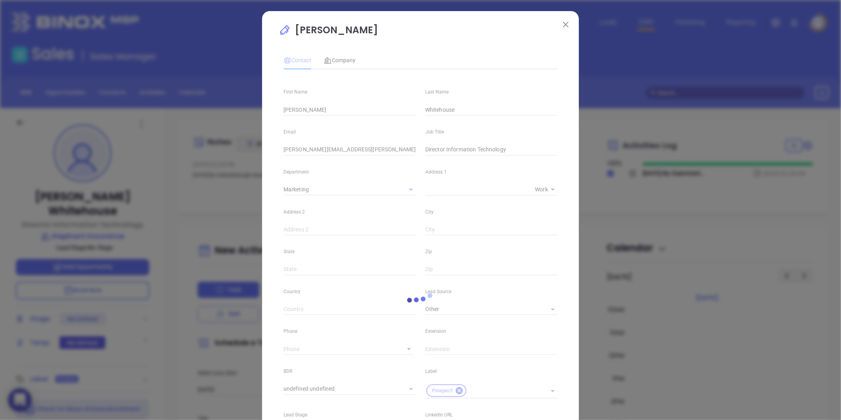
type input "1"
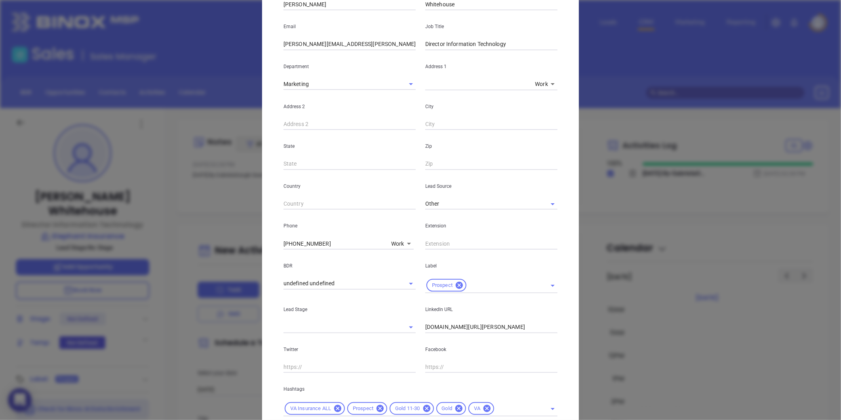
scroll to position [162, 0]
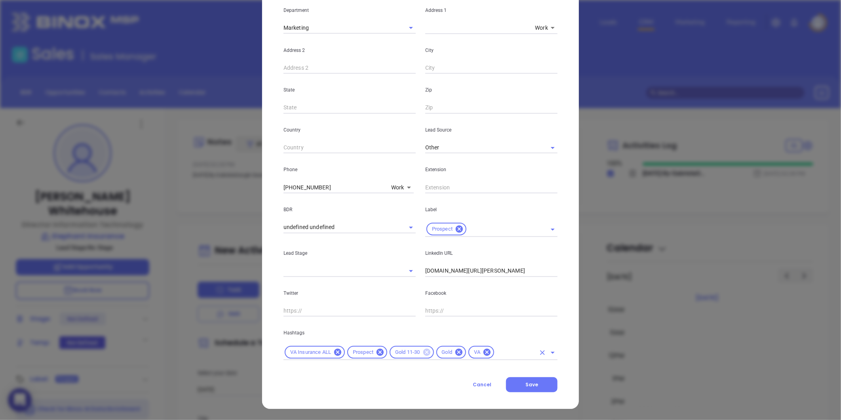
click at [423, 351] on icon at bounding box center [426, 351] width 7 height 7
click at [409, 351] on icon at bounding box center [412, 351] width 7 height 7
click at [425, 355] on input "text" at bounding box center [476, 352] width 119 height 10
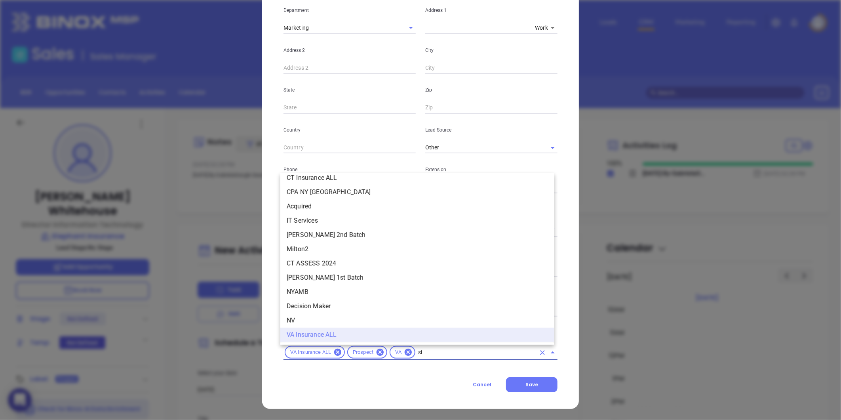
scroll to position [0, 0]
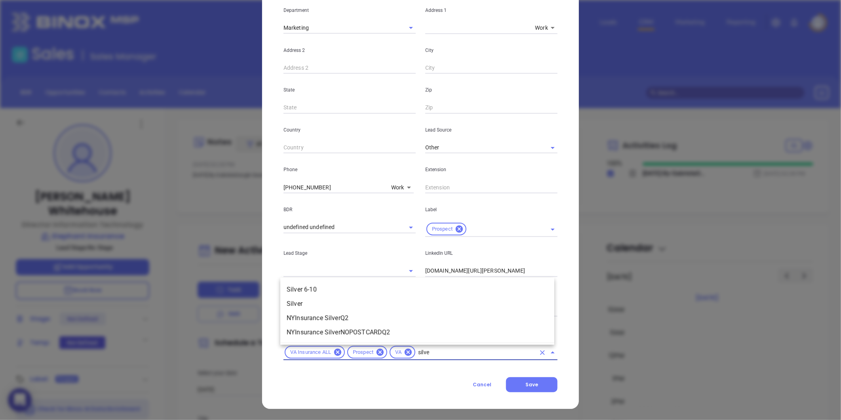
type input "silver"
click at [318, 289] on li "Silver 6-10" at bounding box center [417, 289] width 274 height 14
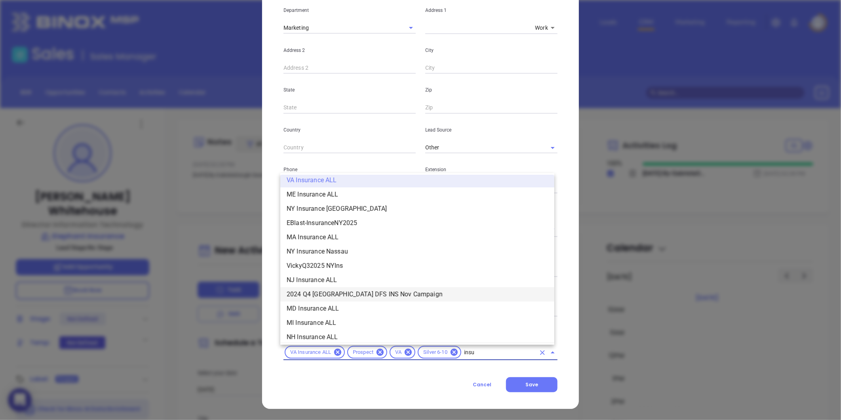
scroll to position [147, 0]
type input "insurance"
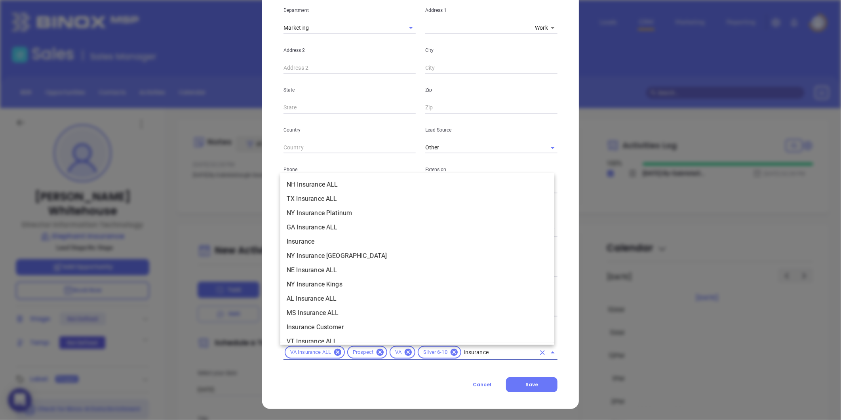
scroll to position [279, 0]
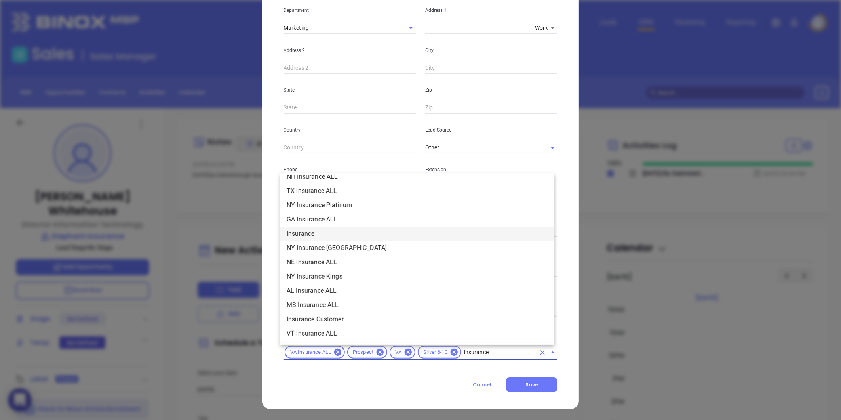
drag, startPoint x: 313, startPoint y: 230, endPoint x: 318, endPoint y: 230, distance: 4.4
click at [314, 230] on li "Insurance" at bounding box center [417, 233] width 274 height 14
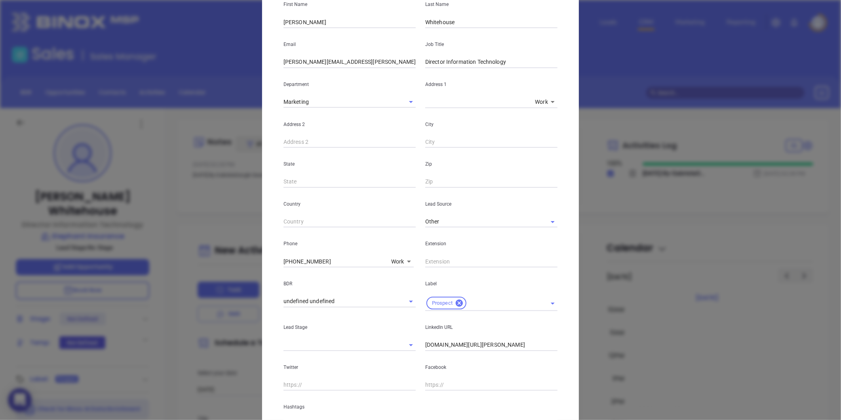
scroll to position [0, 0]
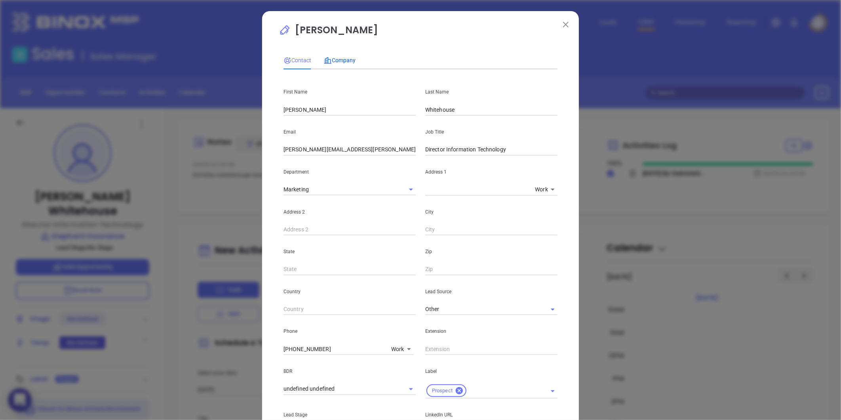
click at [339, 61] on span "Company" at bounding box center [340, 60] width 32 height 6
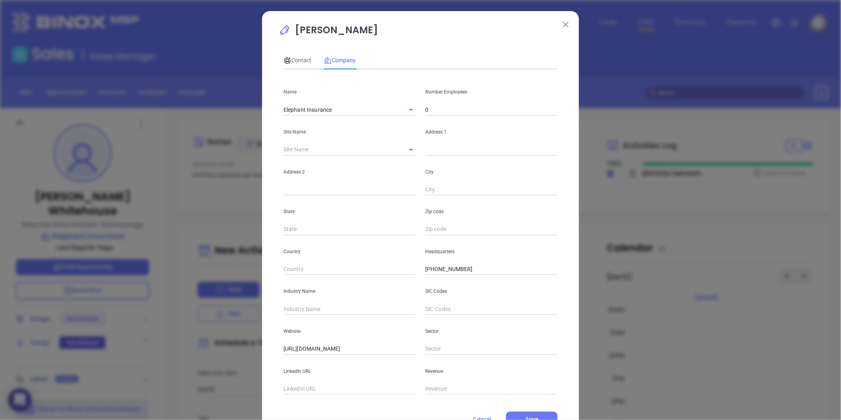
click at [438, 111] on input "0" at bounding box center [491, 110] width 132 height 12
type input "6"
click at [310, 314] on input "text" at bounding box center [349, 309] width 132 height 12
type input "Insurance"
click at [408, 147] on body "0 Leads CRM Marketing Reporting Financial Leads Leads Sales Sales Manager BDR O…" at bounding box center [420, 210] width 841 height 420
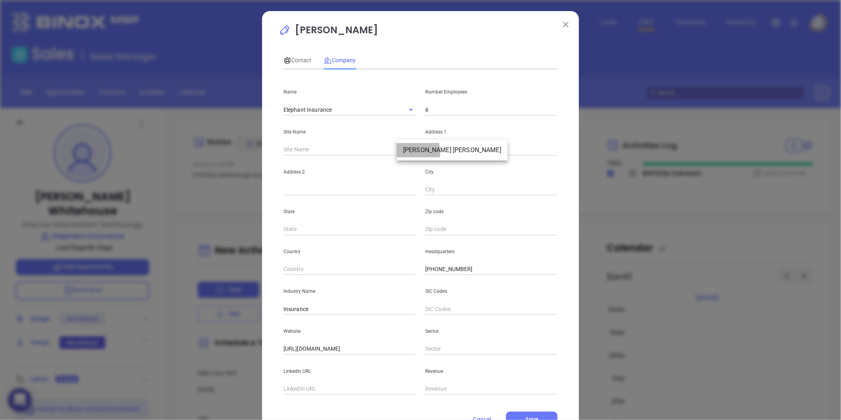
click at [405, 152] on li "[PERSON_NAME] [PERSON_NAME]" at bounding box center [452, 150] width 111 height 14
type input "[PERSON_NAME] [PERSON_NAME]"
type input "98097"
type input "P.O. Box 5005"
type input "[PERSON_NAME] [PERSON_NAME]"
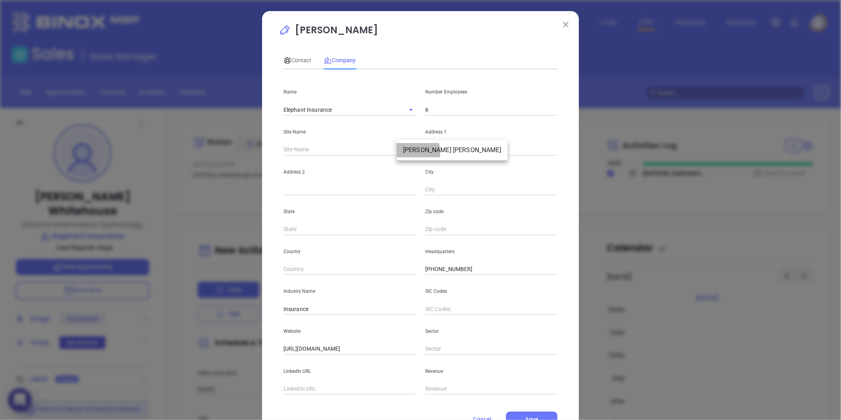
type input "VA"
type input "23058"
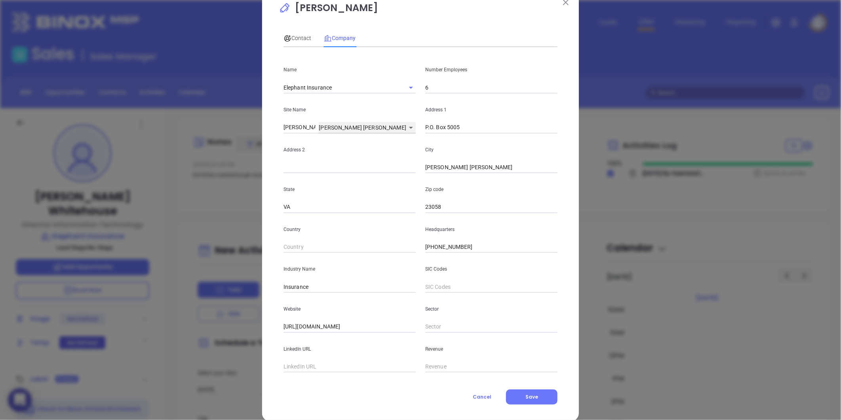
scroll to position [34, 0]
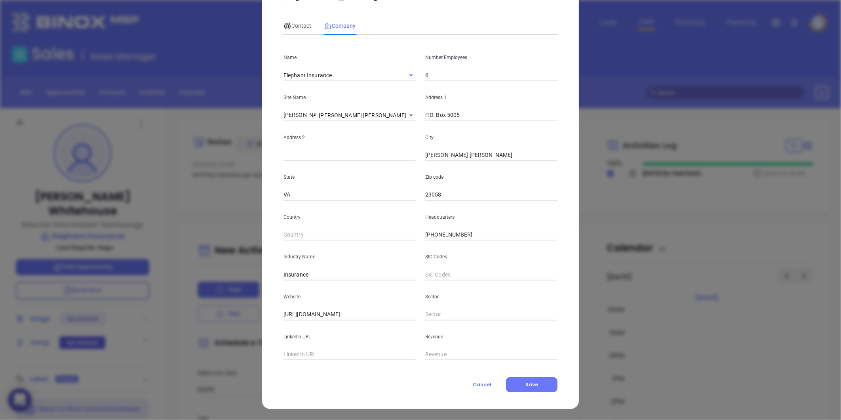
drag, startPoint x: 533, startPoint y: 383, endPoint x: 514, endPoint y: 369, distance: 23.4
click at [532, 383] on span "Save" at bounding box center [531, 384] width 13 height 7
